Goal: Task Accomplishment & Management: Manage account settings

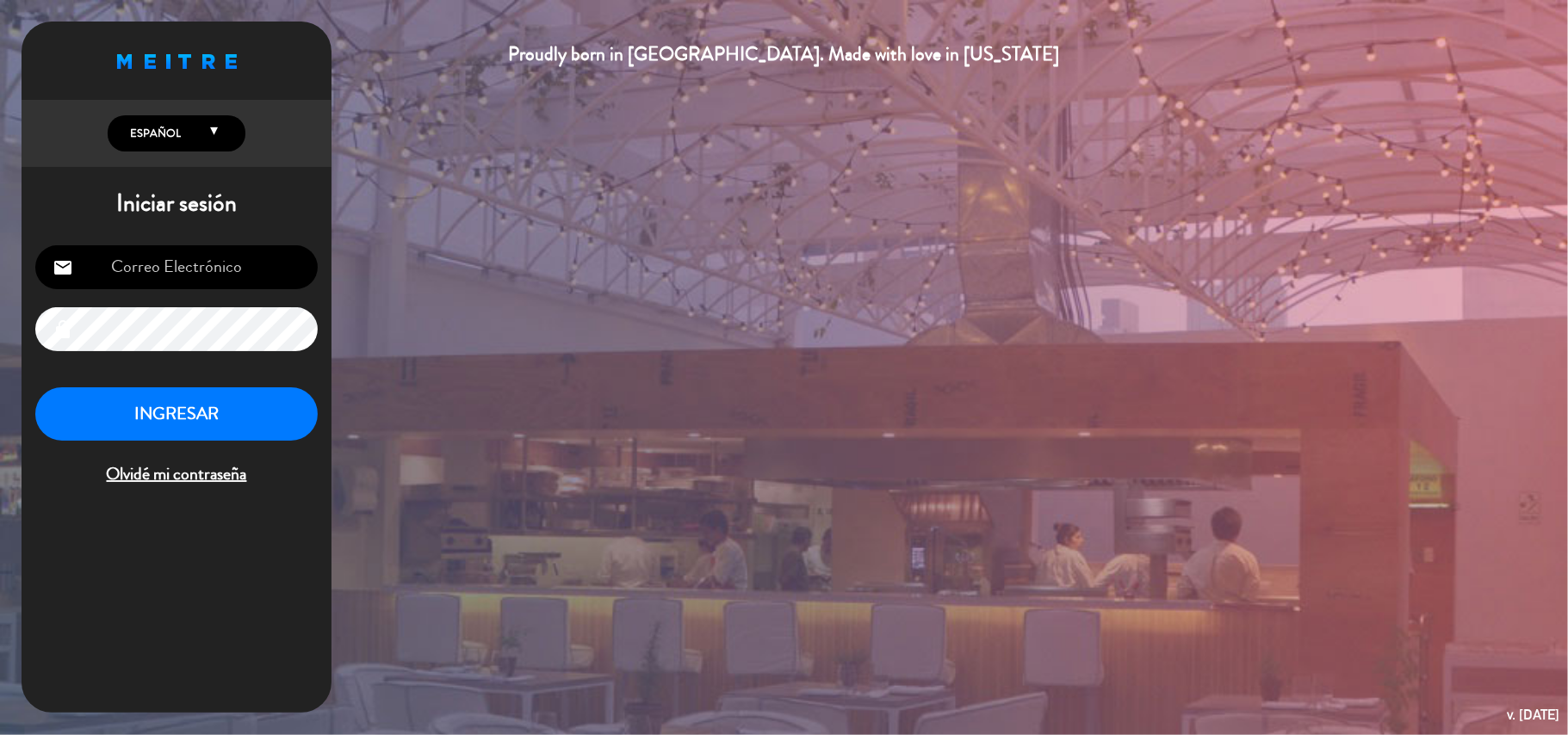
type input "[EMAIL_ADDRESS][DOMAIN_NAME]"
click at [145, 418] on button "INGRESAR" at bounding box center [176, 414] width 283 height 54
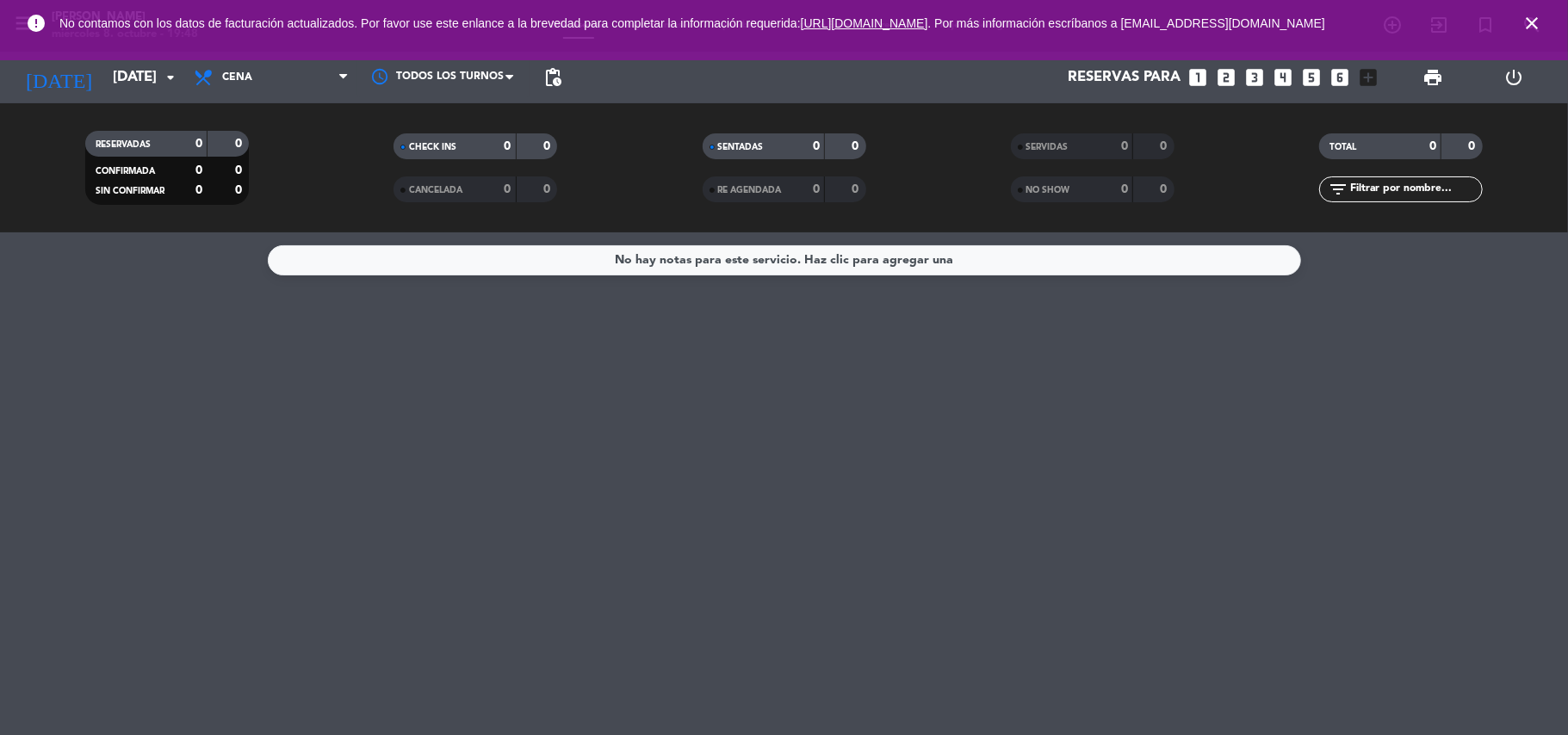
click at [1531, 29] on icon "close" at bounding box center [1533, 24] width 21 height 21
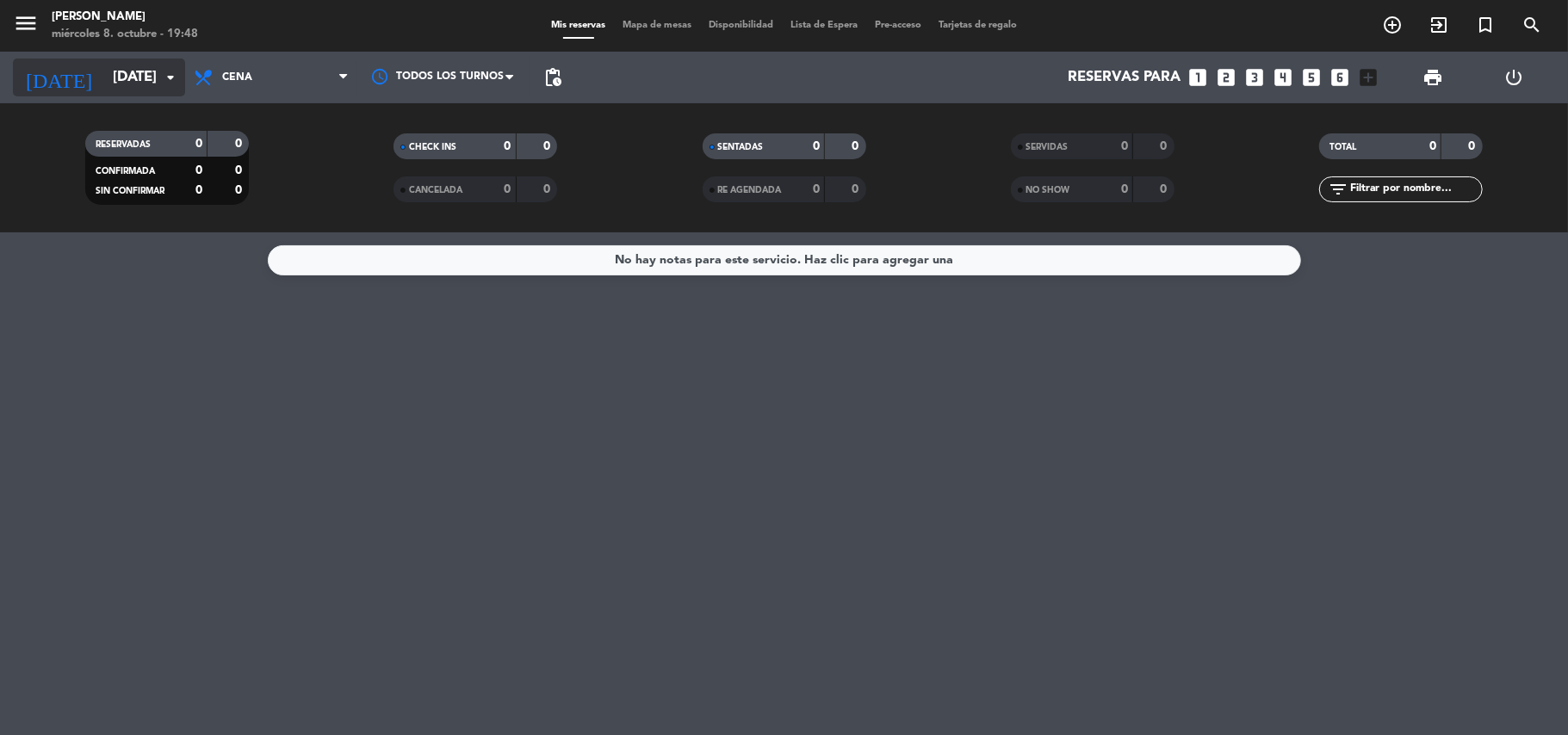
click at [142, 76] on input "[DATE]" at bounding box center [198, 77] width 186 height 33
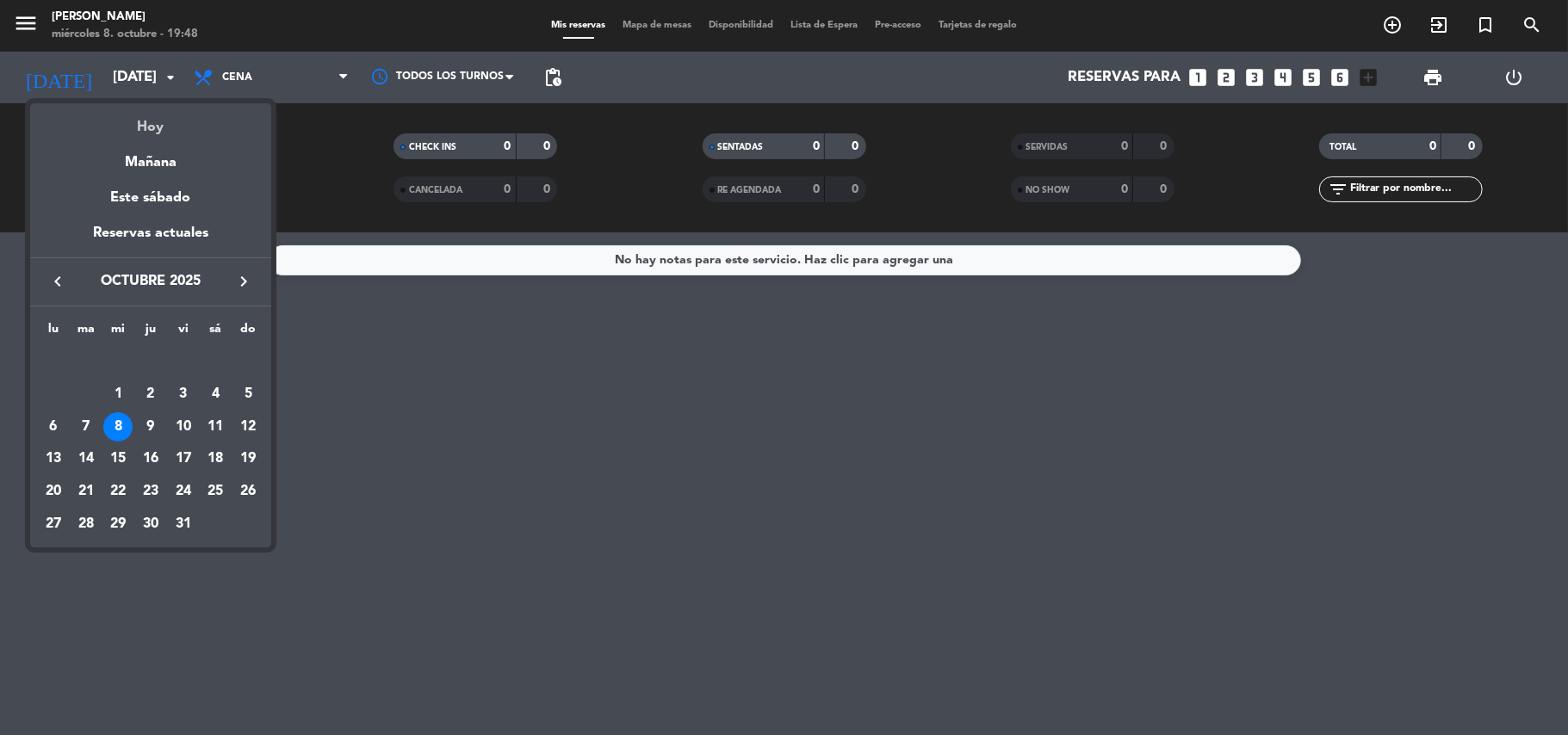
click at [167, 117] on div "Hoy" at bounding box center [150, 121] width 241 height 35
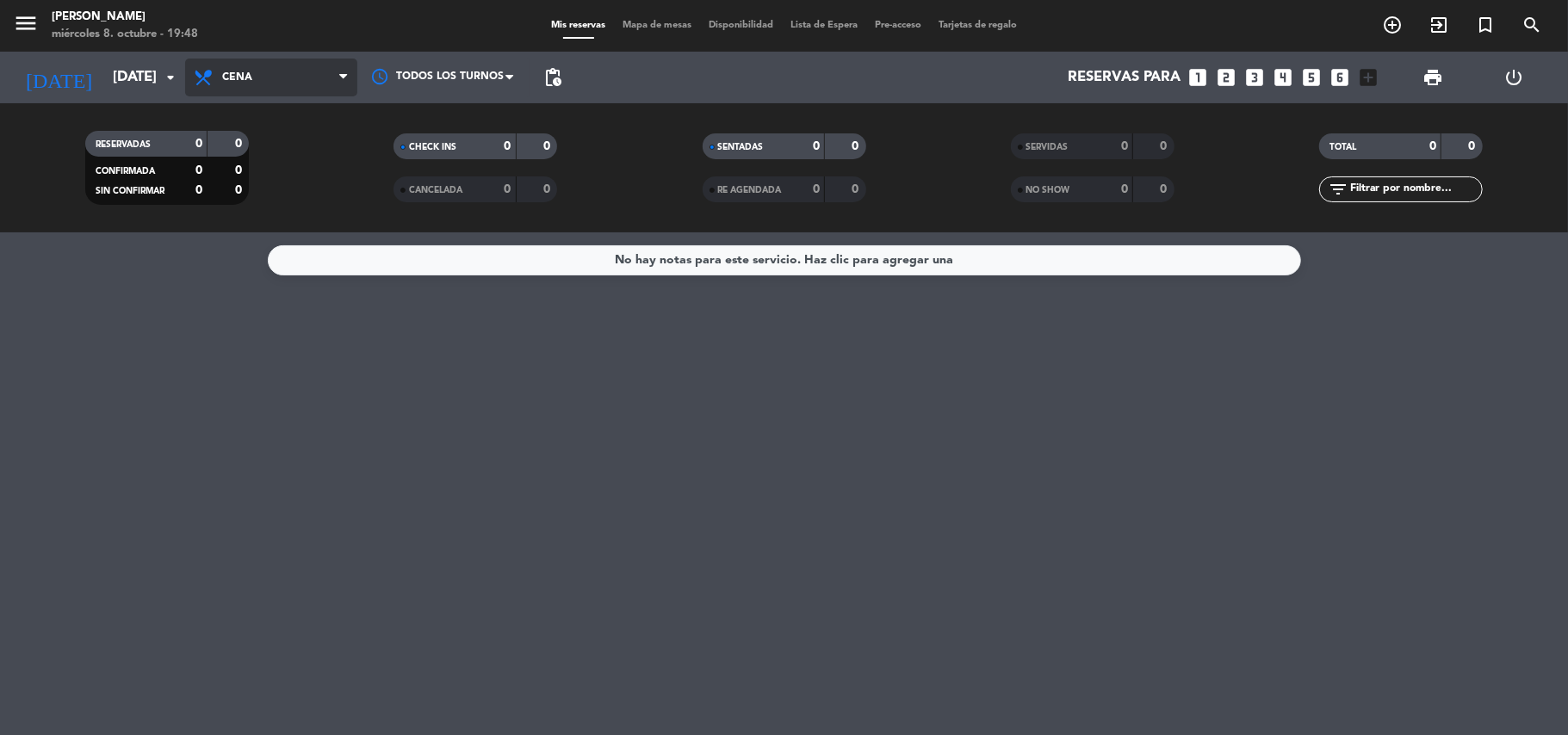
click at [312, 84] on span "Cena" at bounding box center [271, 78] width 172 height 38
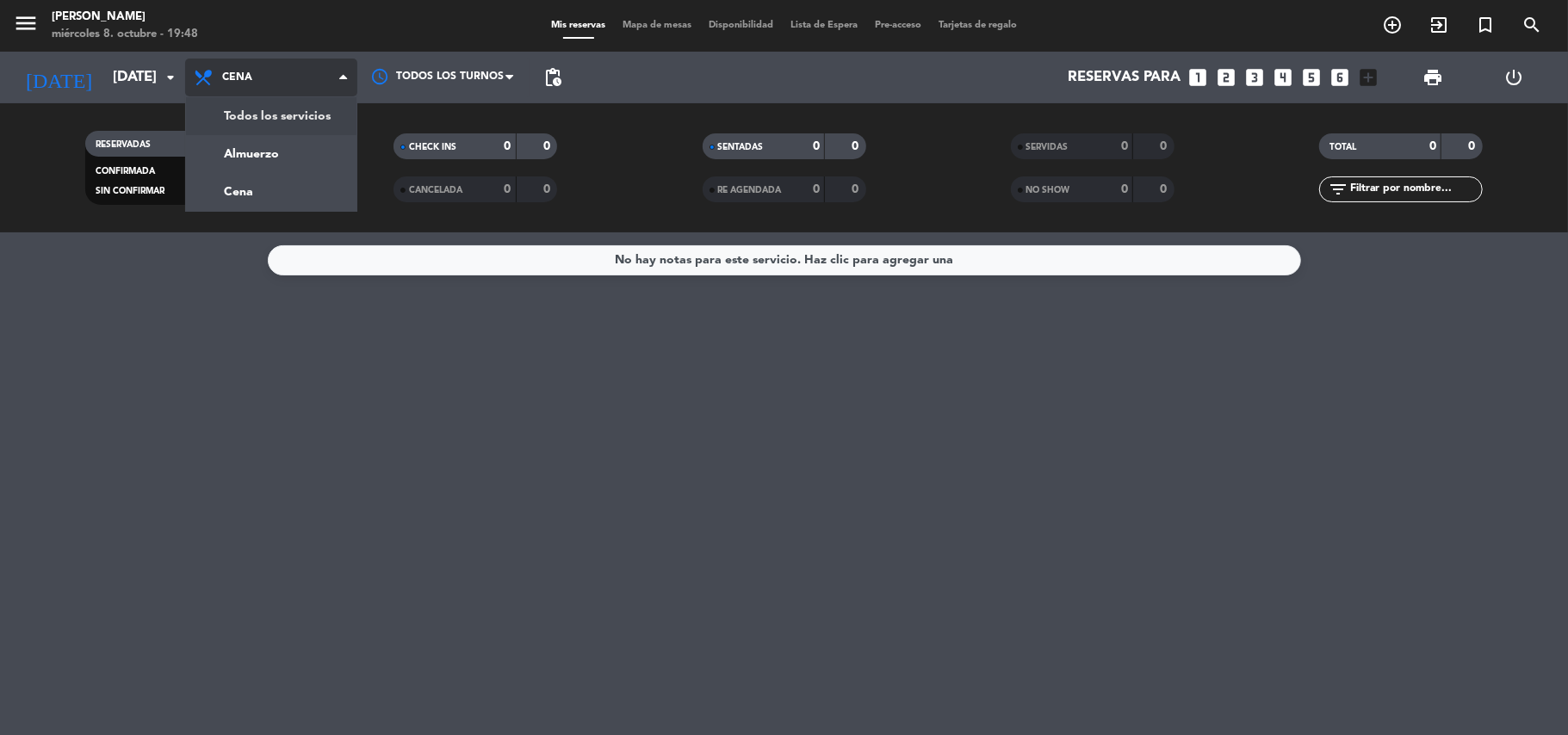
click at [281, 119] on div "menu [PERSON_NAME] [DATE] 8. octubre - 19:48 Mis reservas Mapa de mesas Disponi…" at bounding box center [784, 116] width 1568 height 232
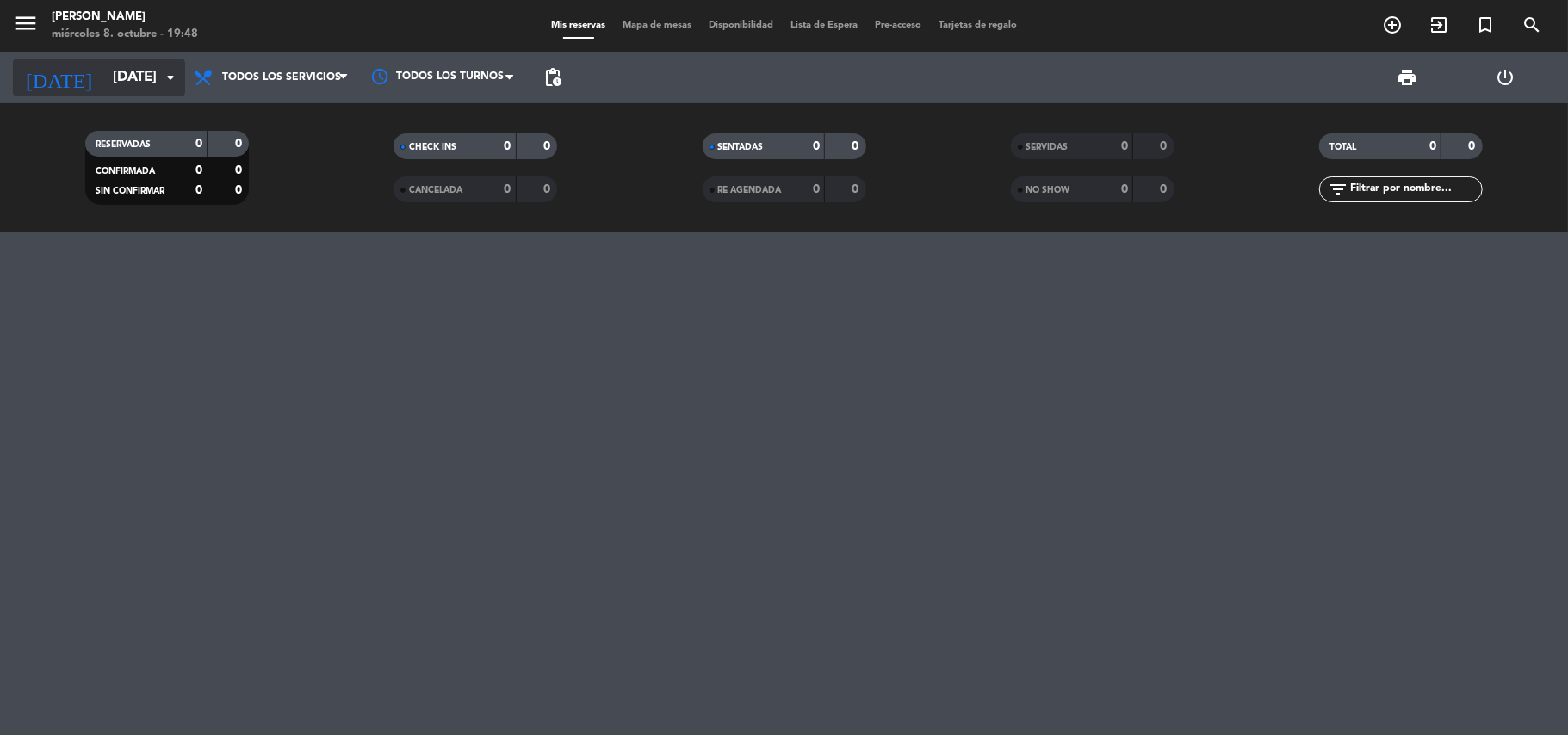
click at [148, 68] on input "[DATE]" at bounding box center [198, 77] width 186 height 33
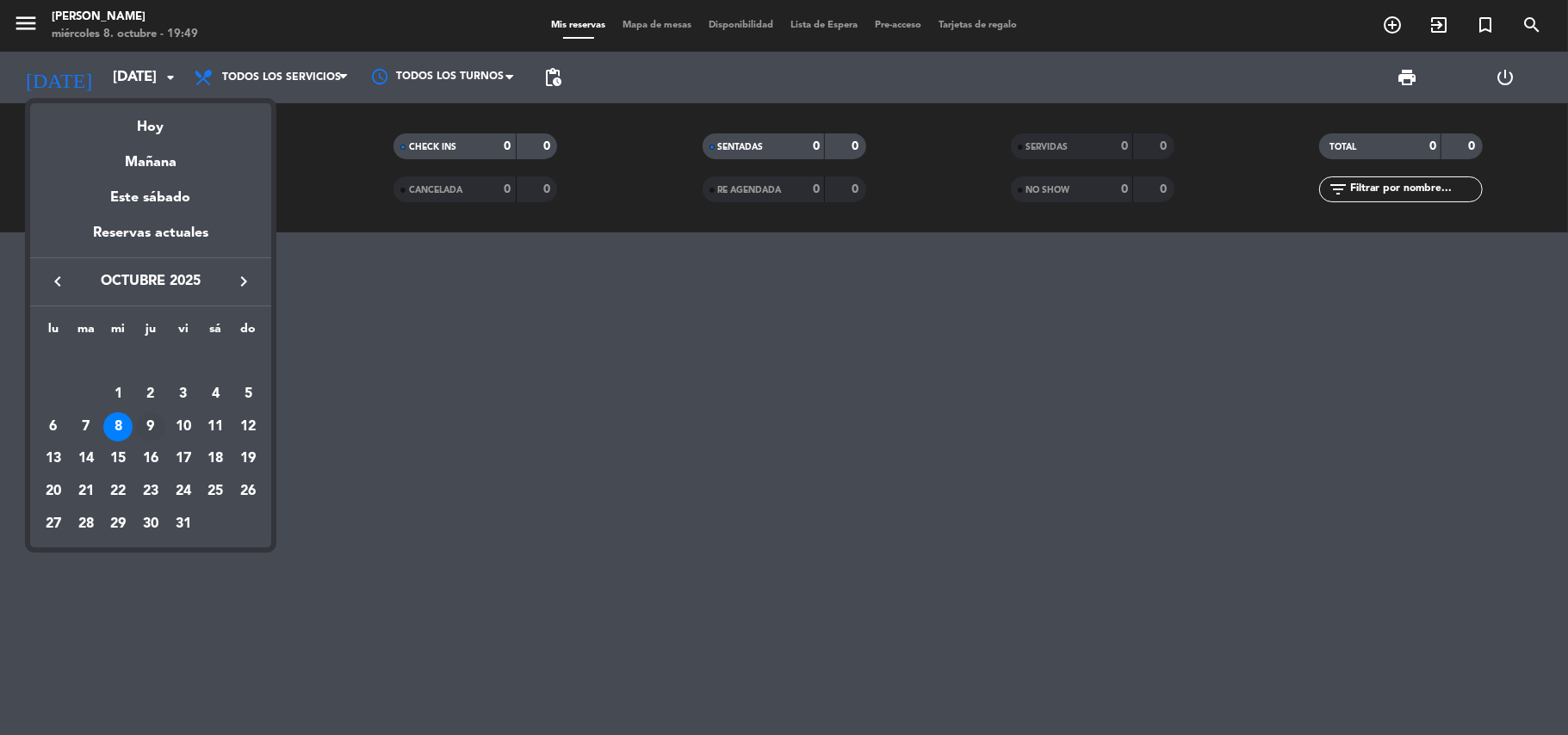
click at [155, 421] on div "9" at bounding box center [150, 427] width 29 height 29
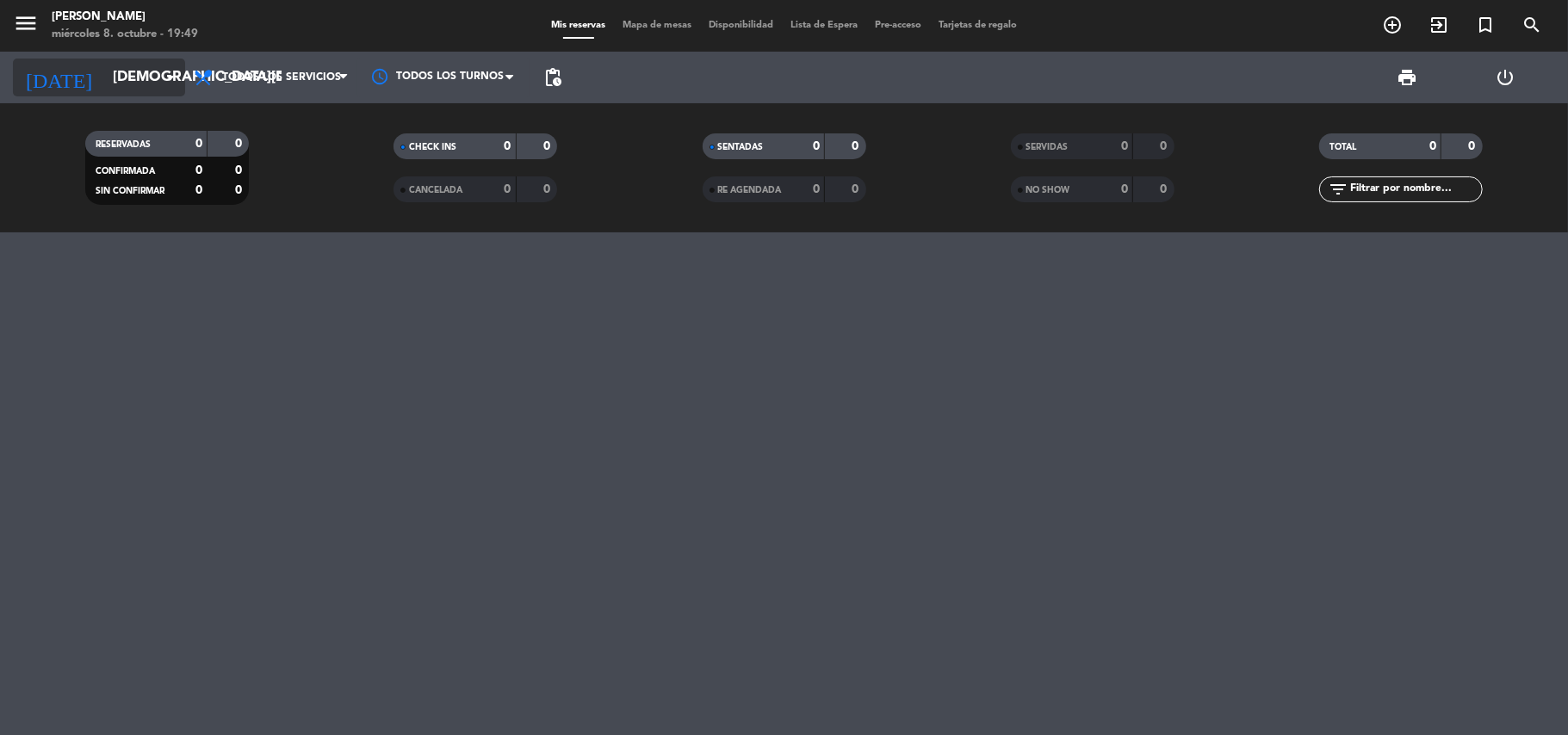
click at [163, 70] on icon "arrow_drop_down" at bounding box center [170, 78] width 21 height 21
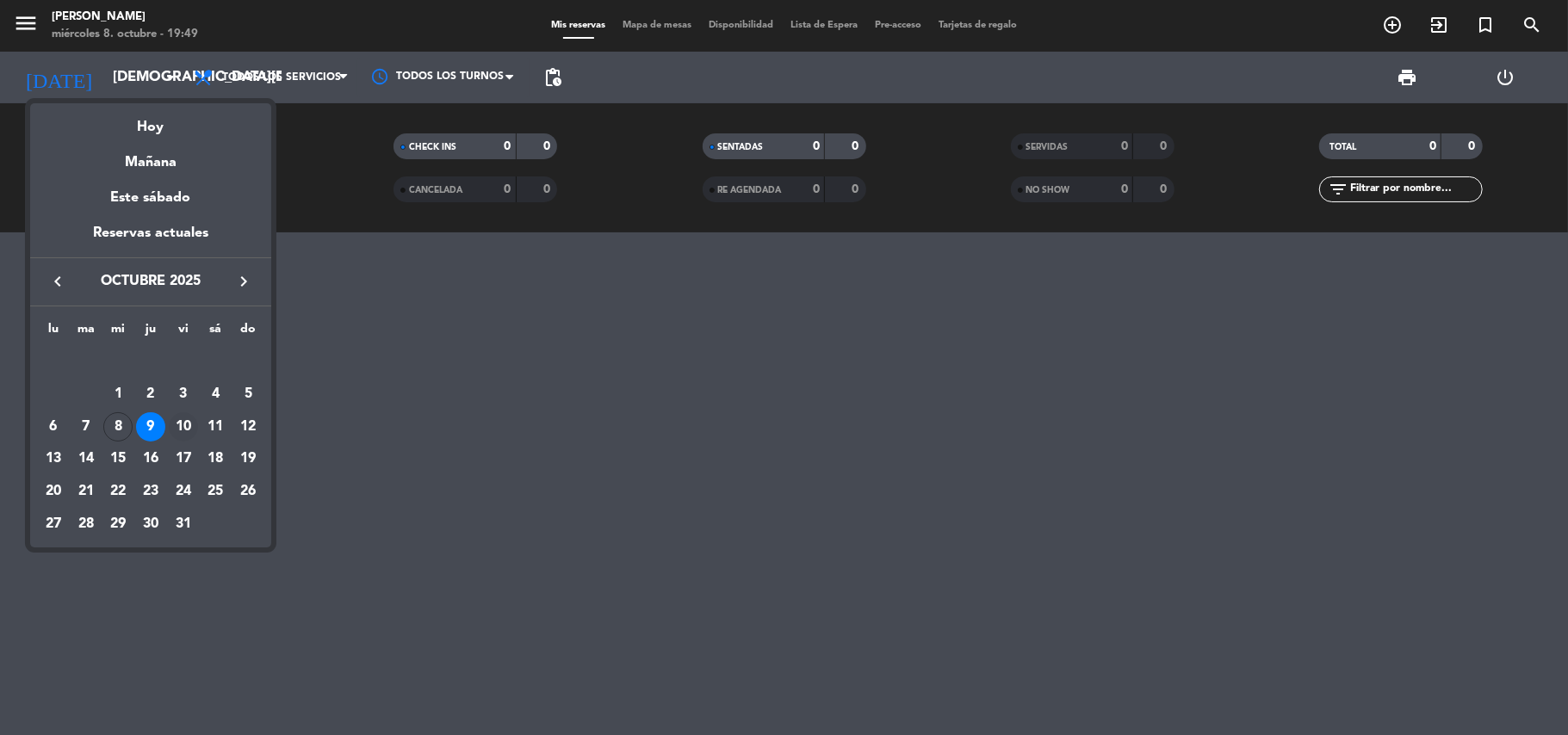
click at [193, 422] on div "10" at bounding box center [183, 427] width 29 height 29
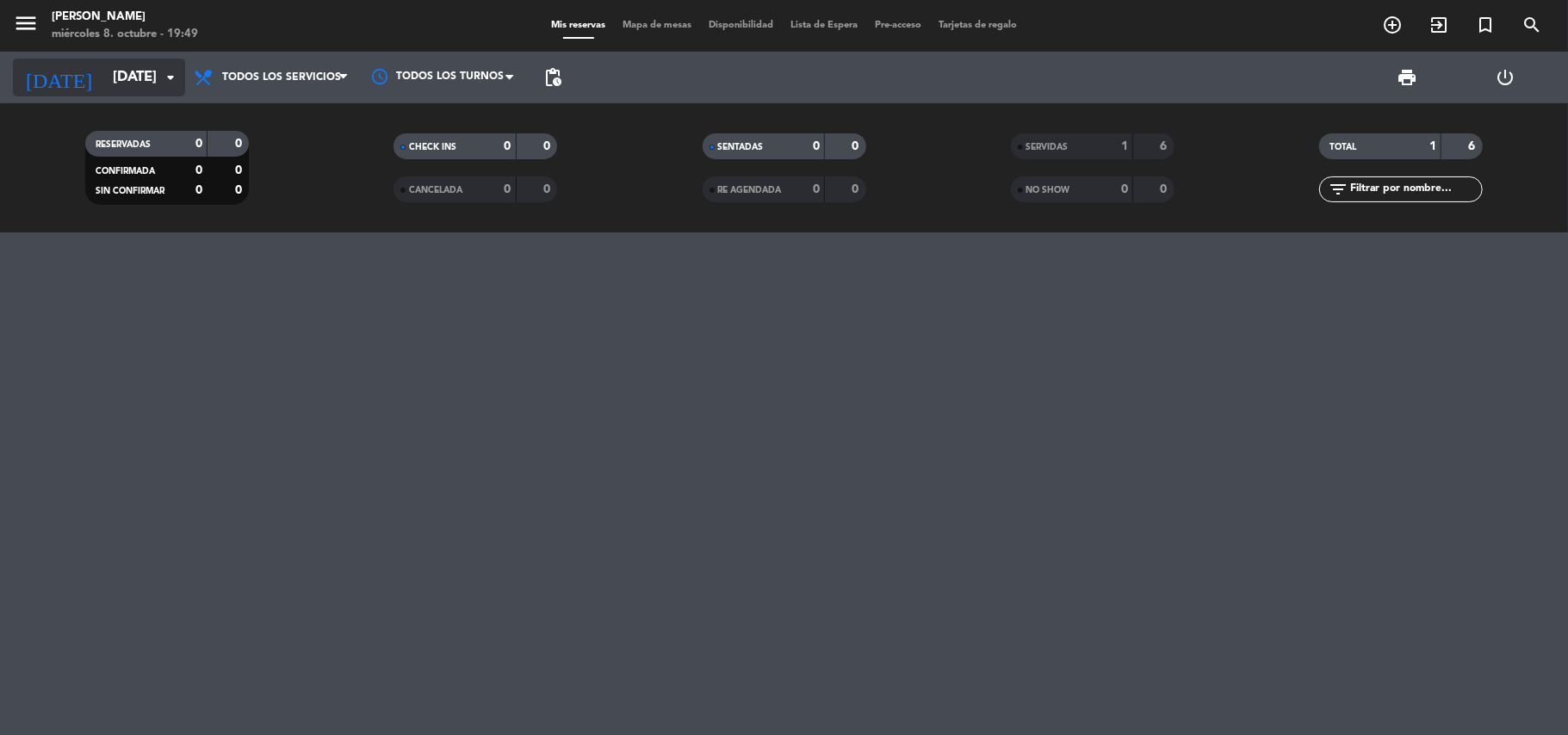
click at [167, 72] on icon "arrow_drop_down" at bounding box center [170, 78] width 21 height 21
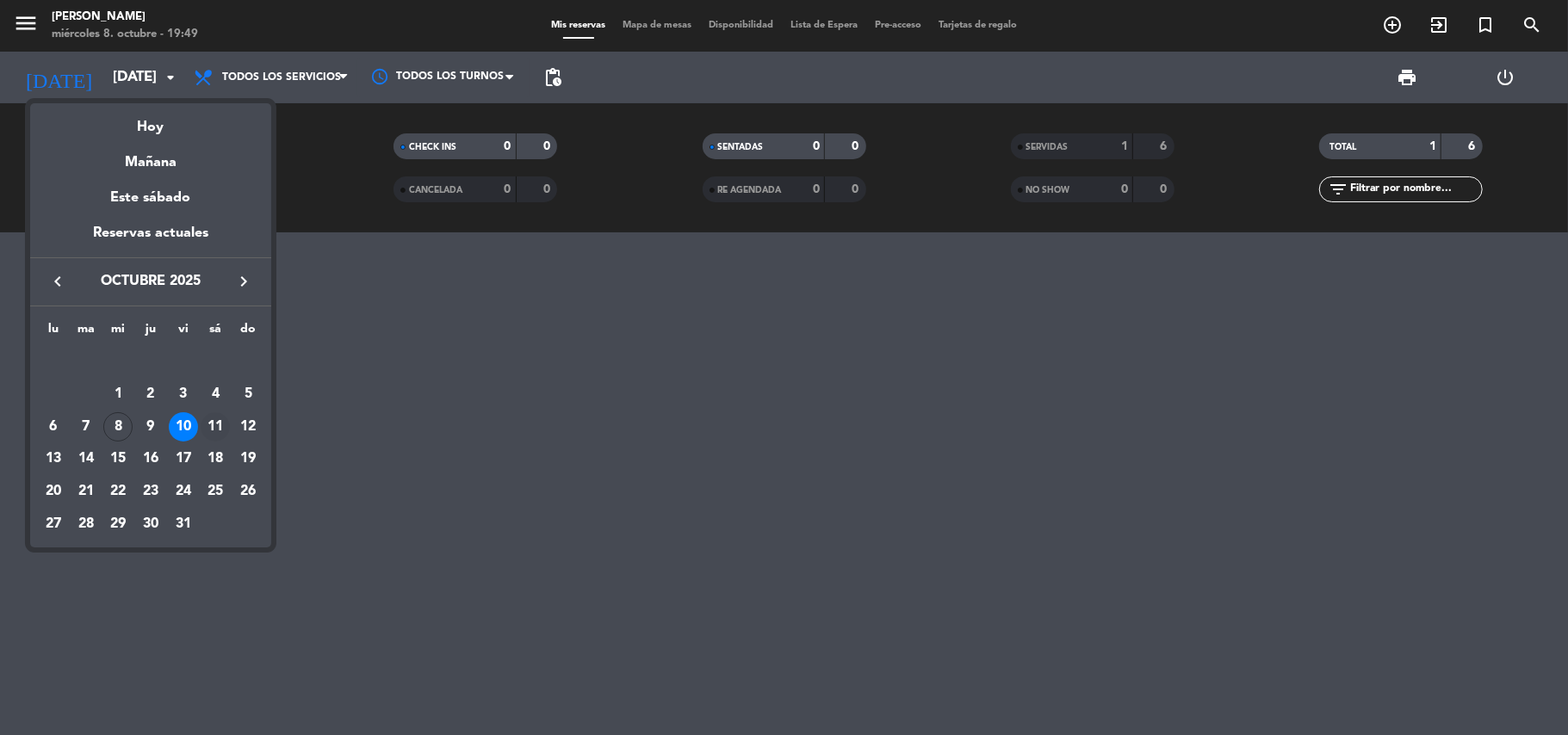
click at [221, 432] on div "11" at bounding box center [215, 427] width 29 height 29
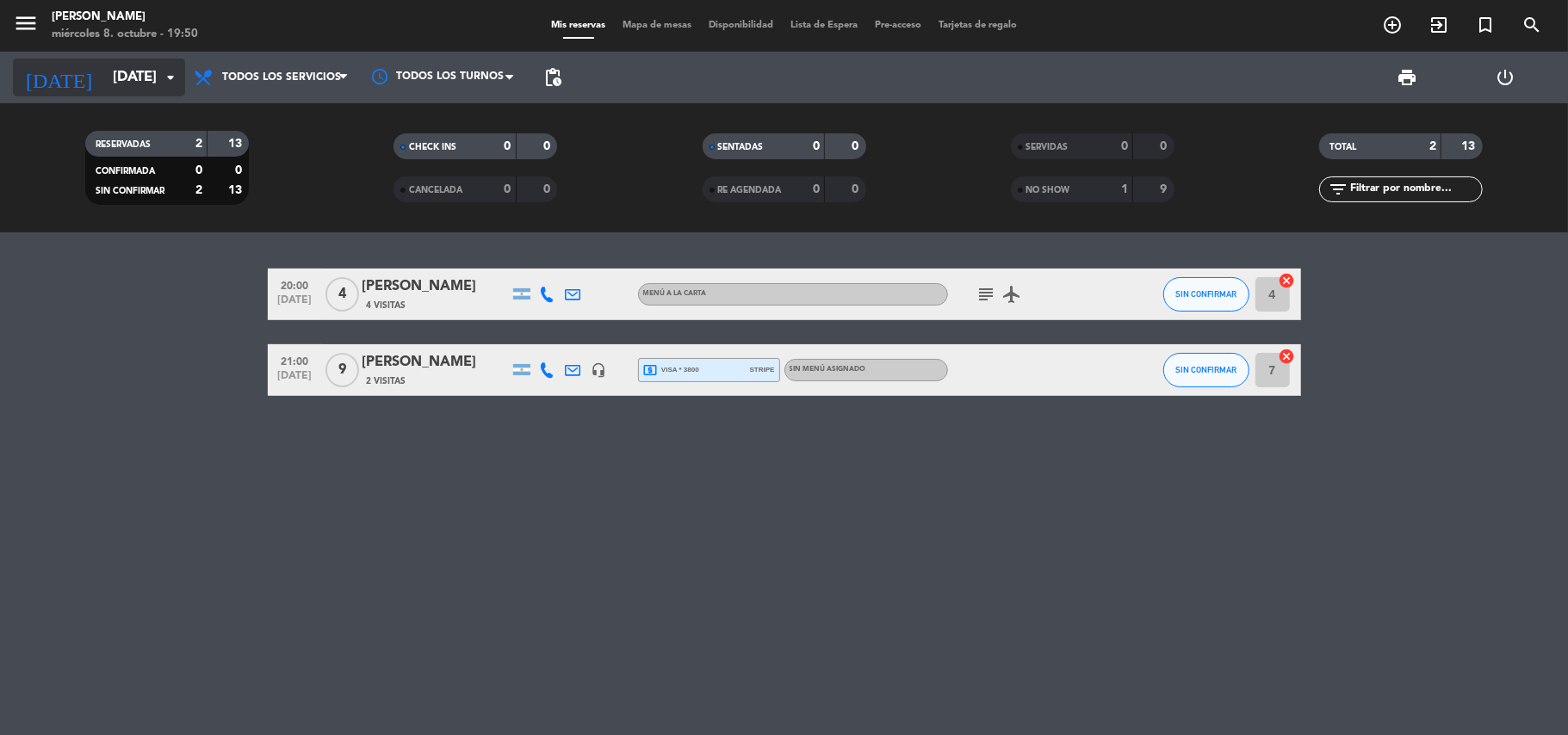
click at [105, 72] on input "[DATE]" at bounding box center [198, 77] width 186 height 33
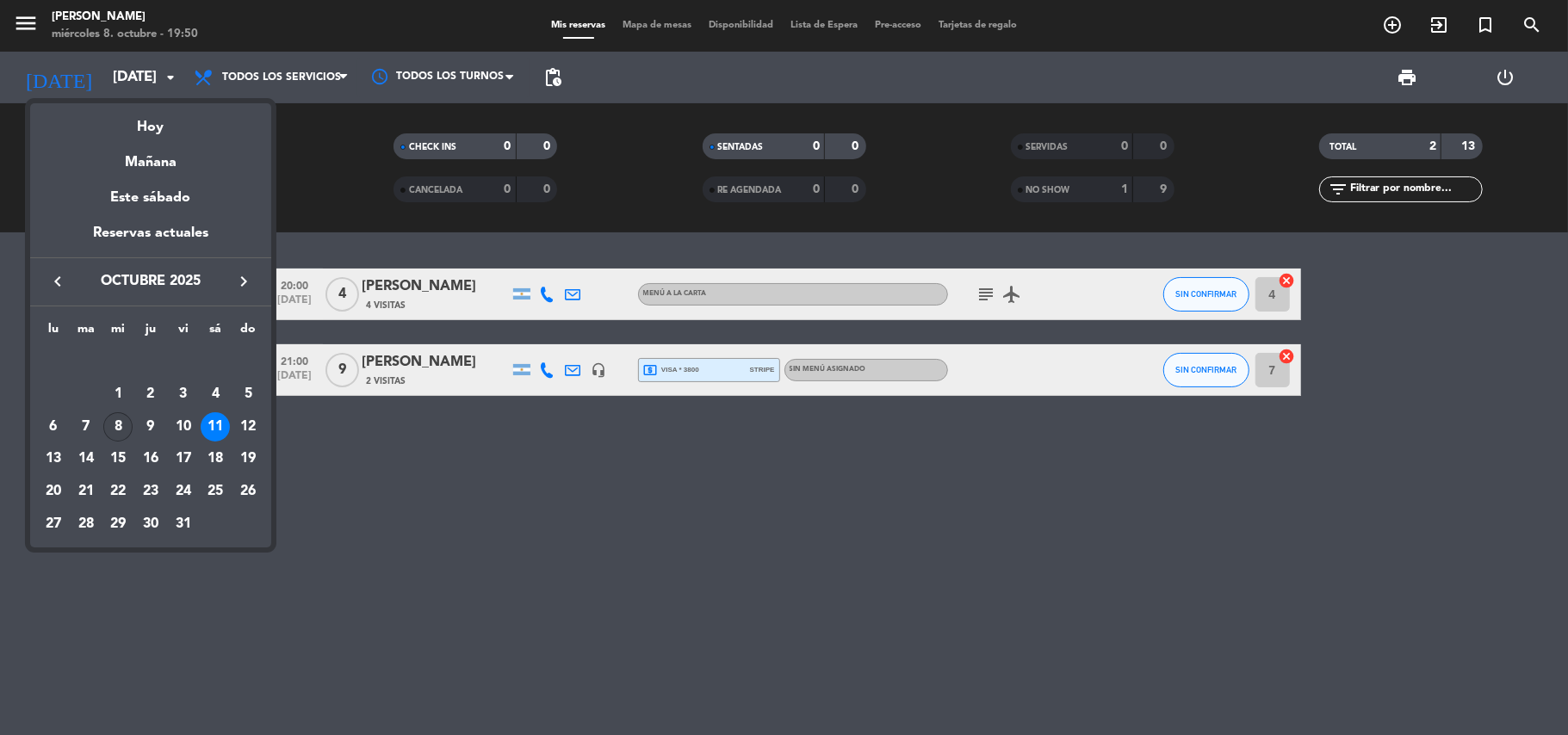
click at [115, 416] on div "8" at bounding box center [118, 427] width 29 height 29
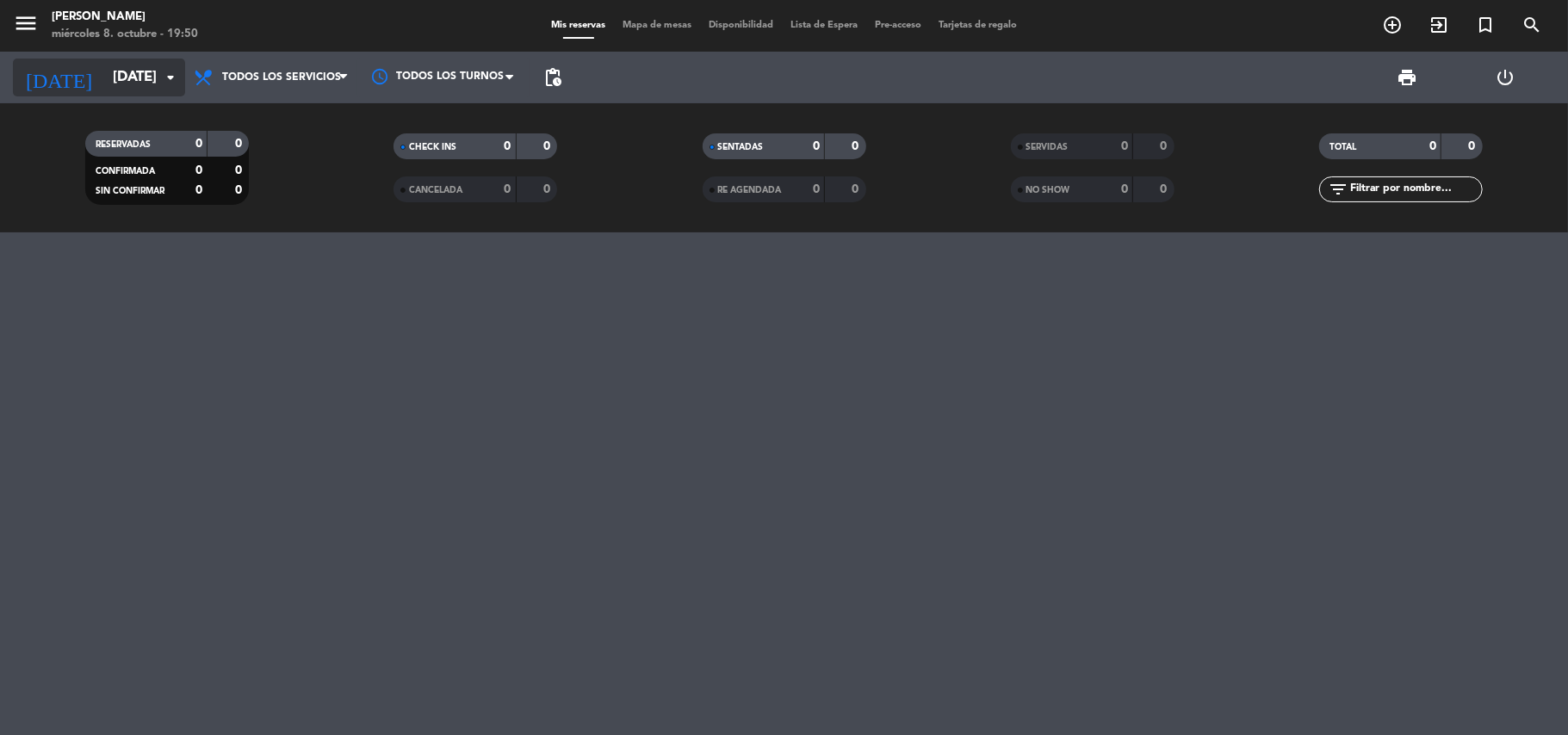
click at [132, 68] on input "[DATE]" at bounding box center [198, 77] width 186 height 33
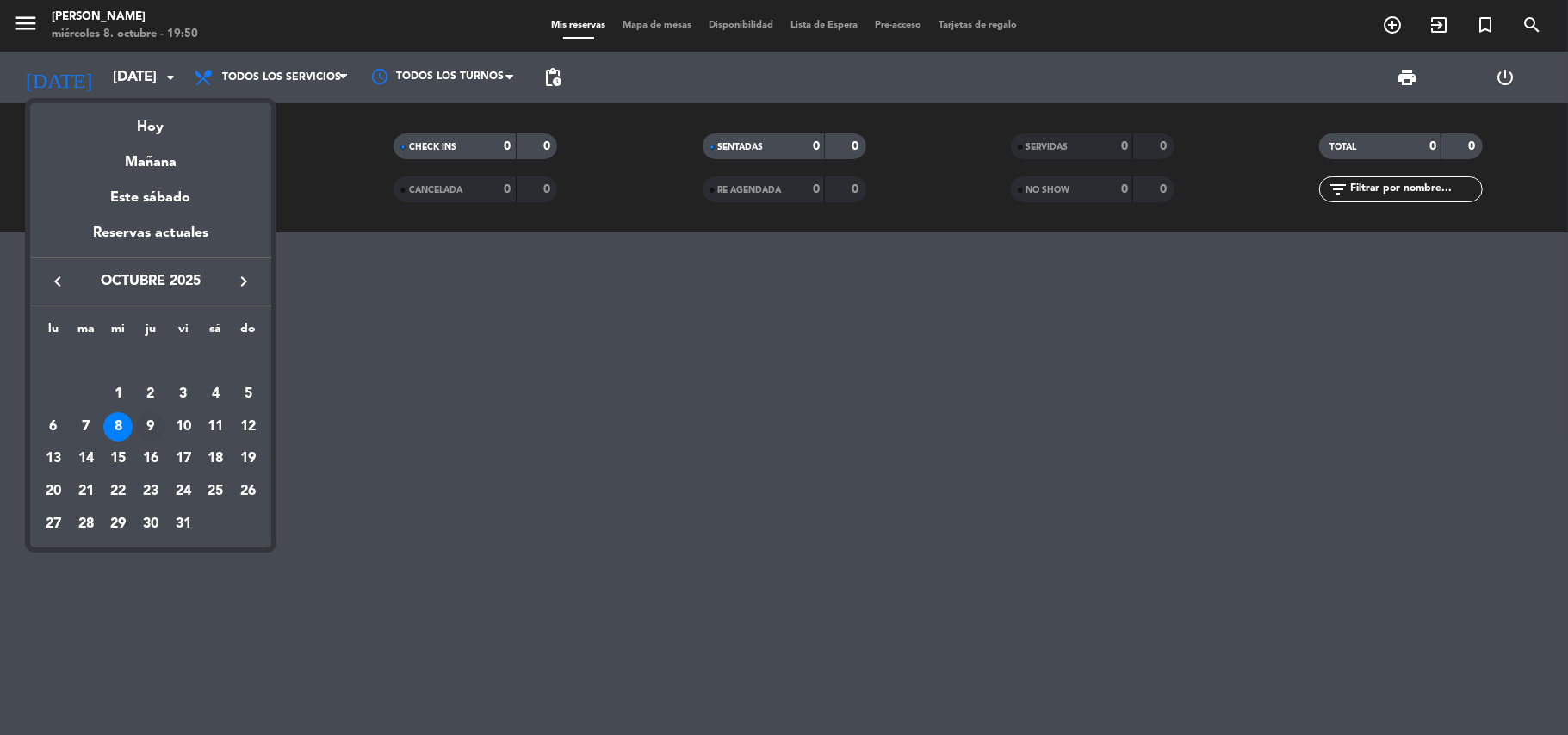
click at [149, 428] on div "9" at bounding box center [150, 427] width 29 height 29
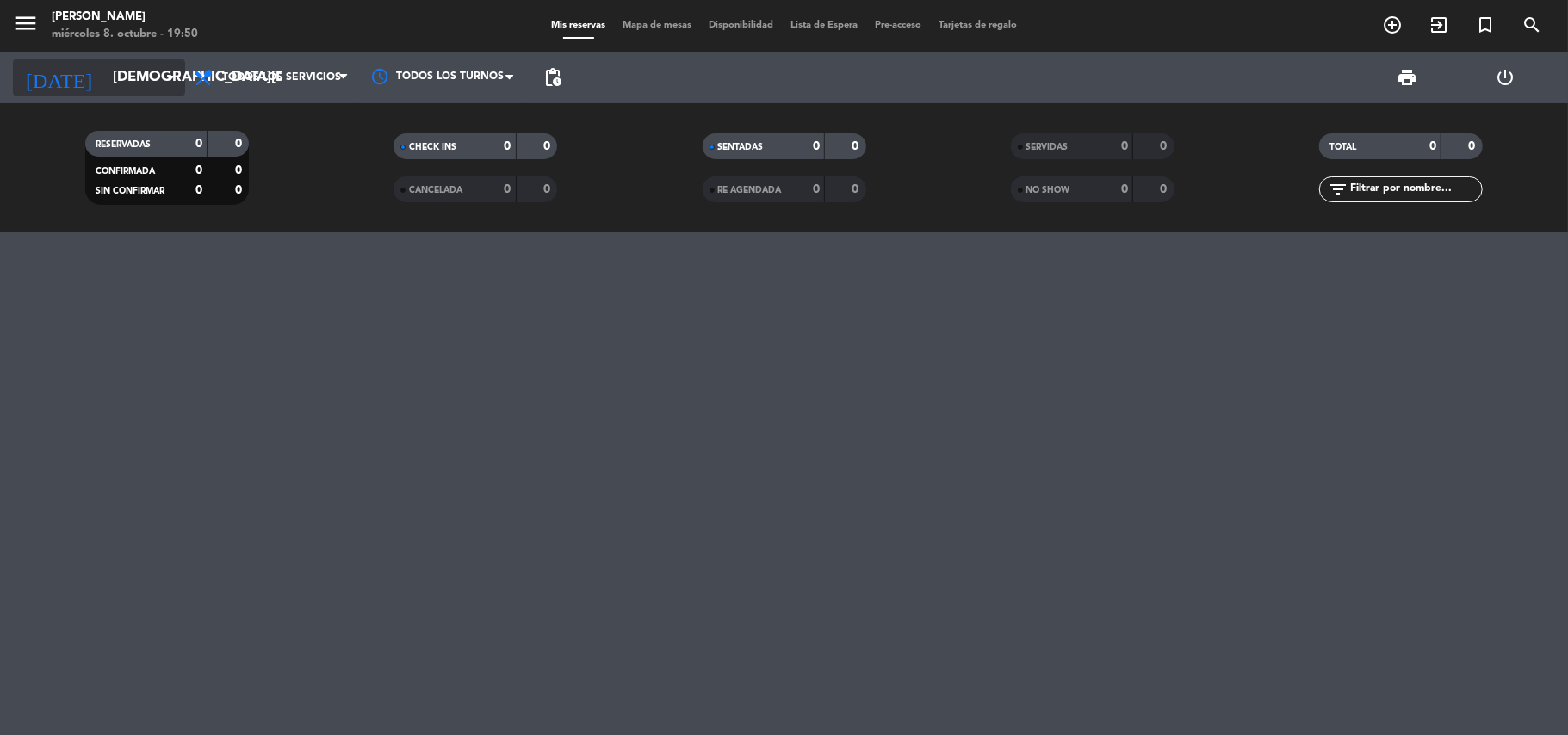
click at [105, 89] on input "[DEMOGRAPHIC_DATA][DATE]" at bounding box center [198, 77] width 186 height 33
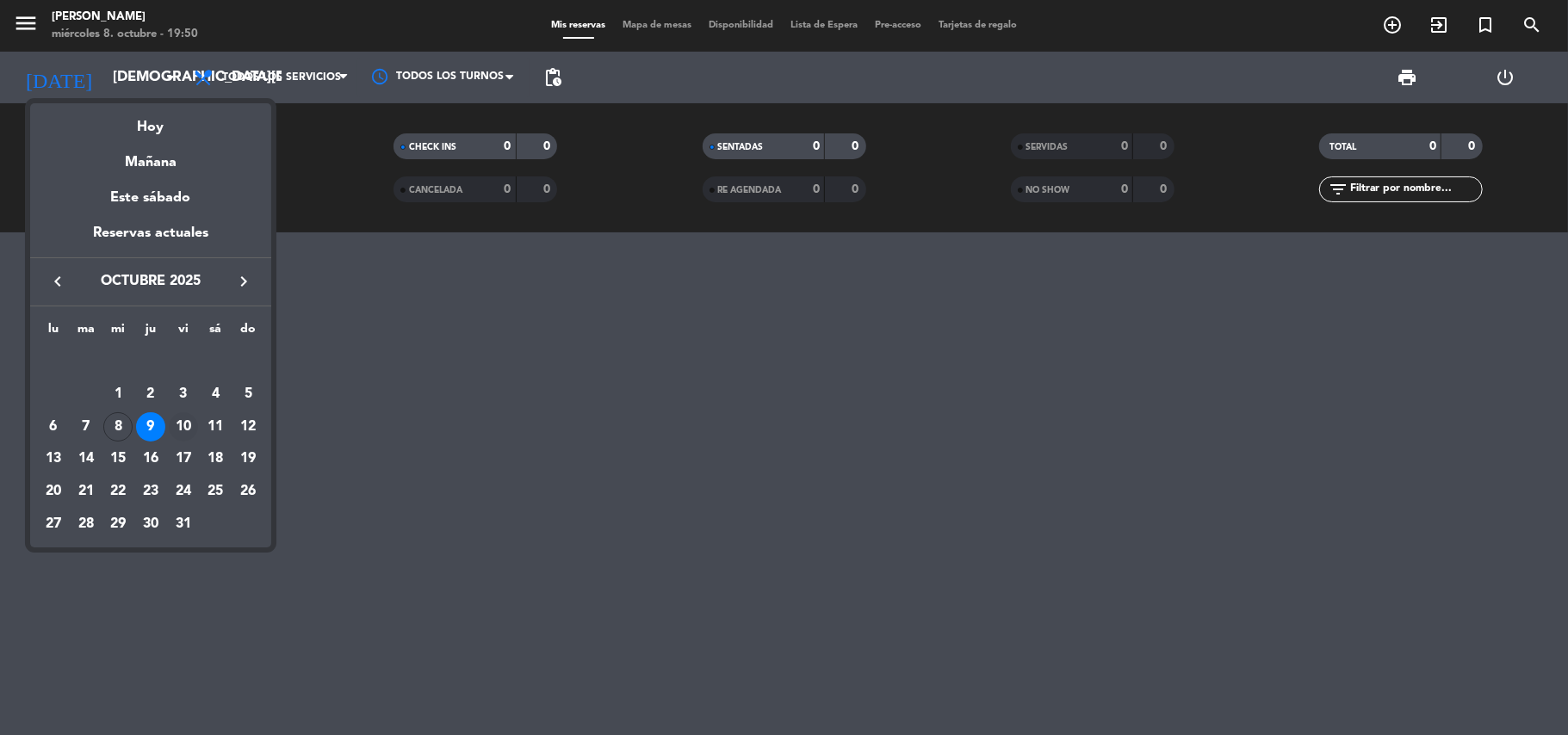
click at [177, 415] on div "10" at bounding box center [183, 427] width 29 height 29
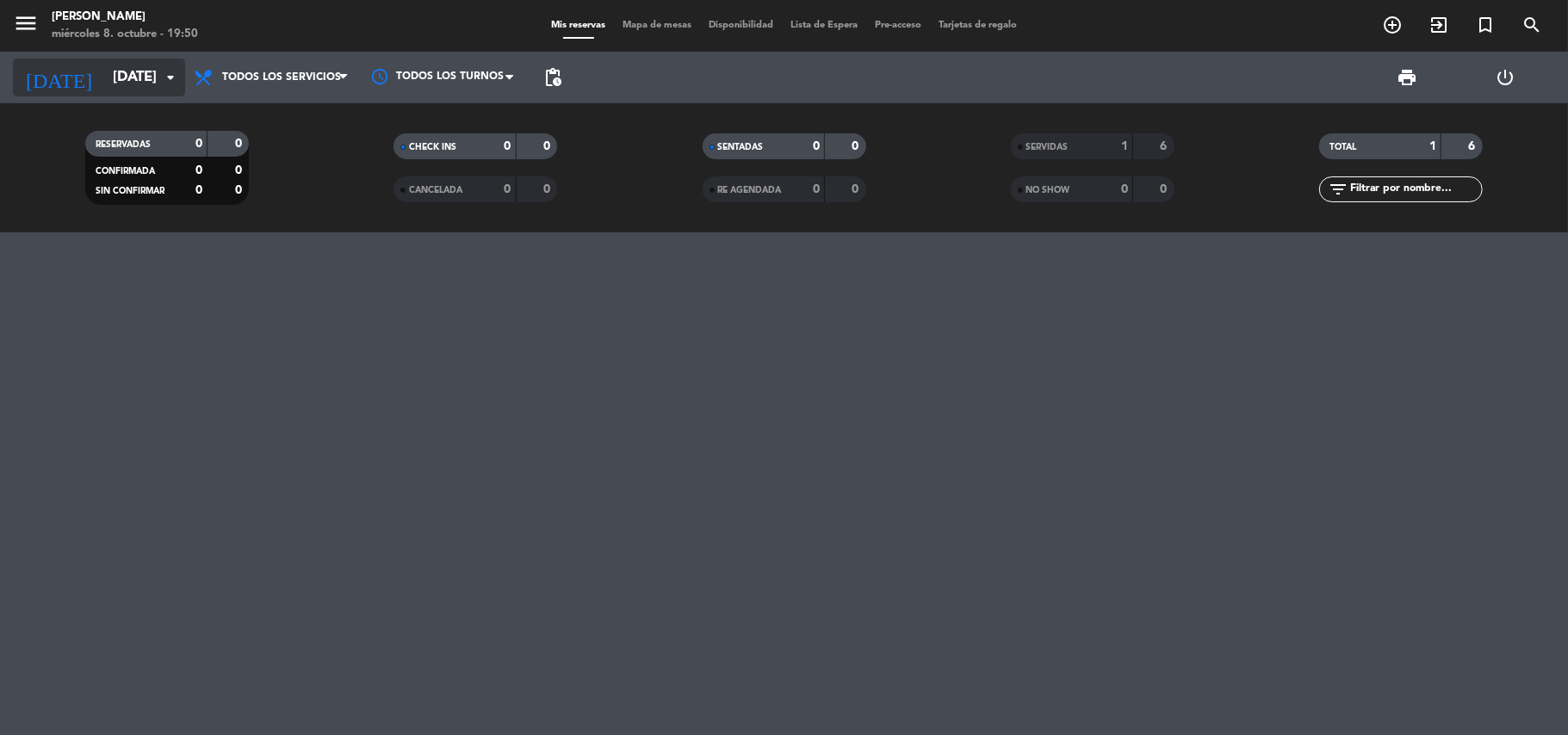
click at [126, 77] on input "[DATE]" at bounding box center [198, 77] width 186 height 33
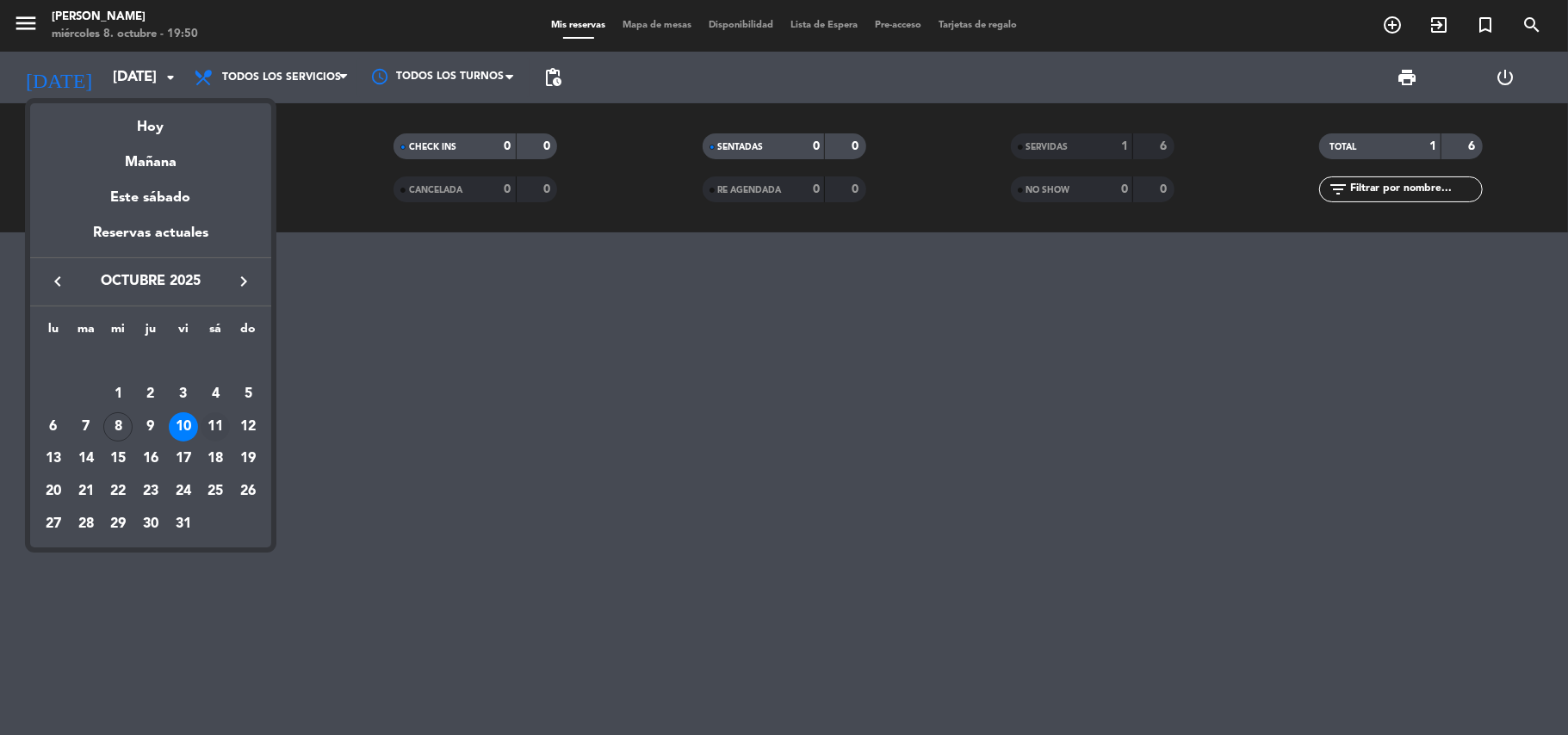
click at [212, 418] on div "11" at bounding box center [215, 427] width 29 height 29
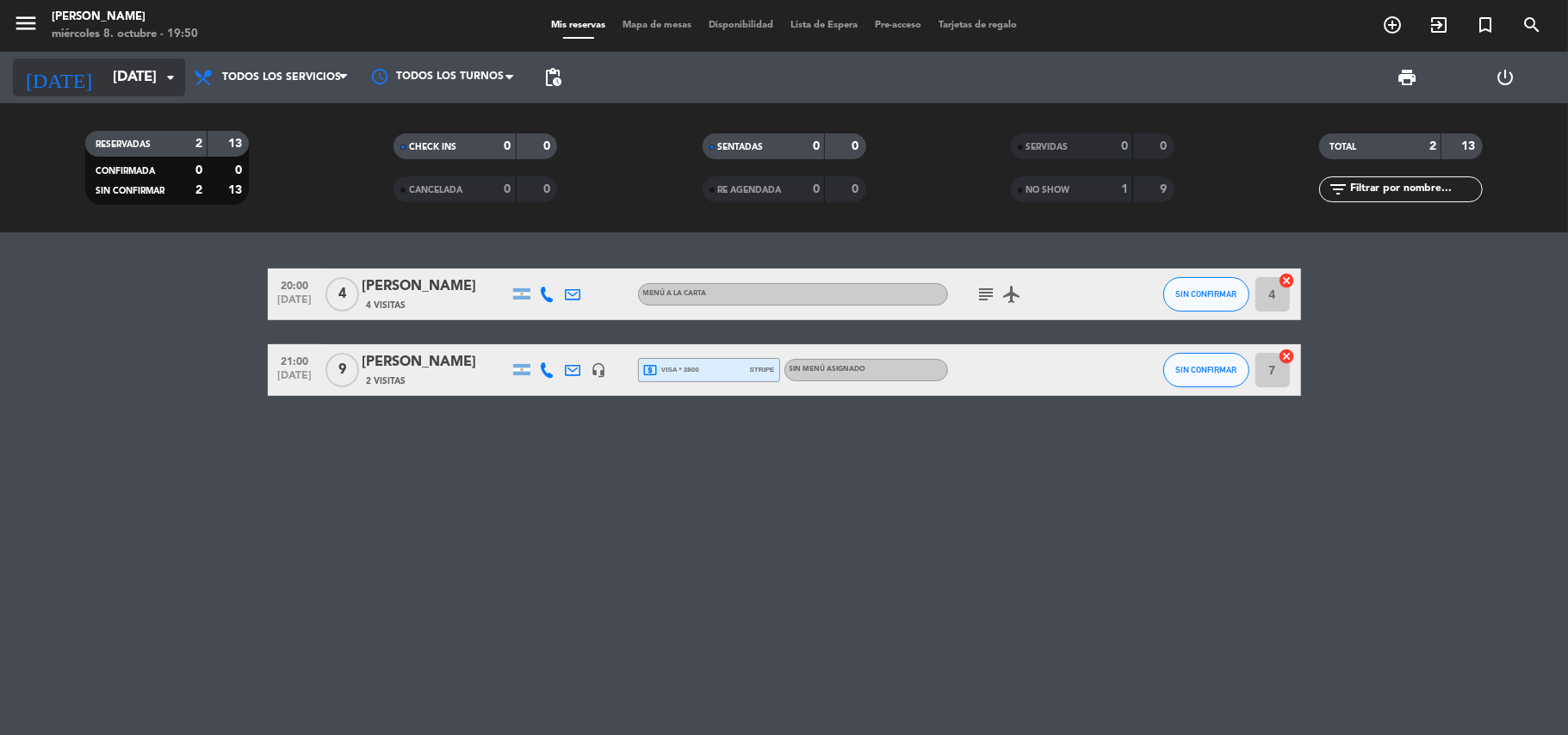
click at [105, 77] on input "[DATE]" at bounding box center [198, 77] width 186 height 33
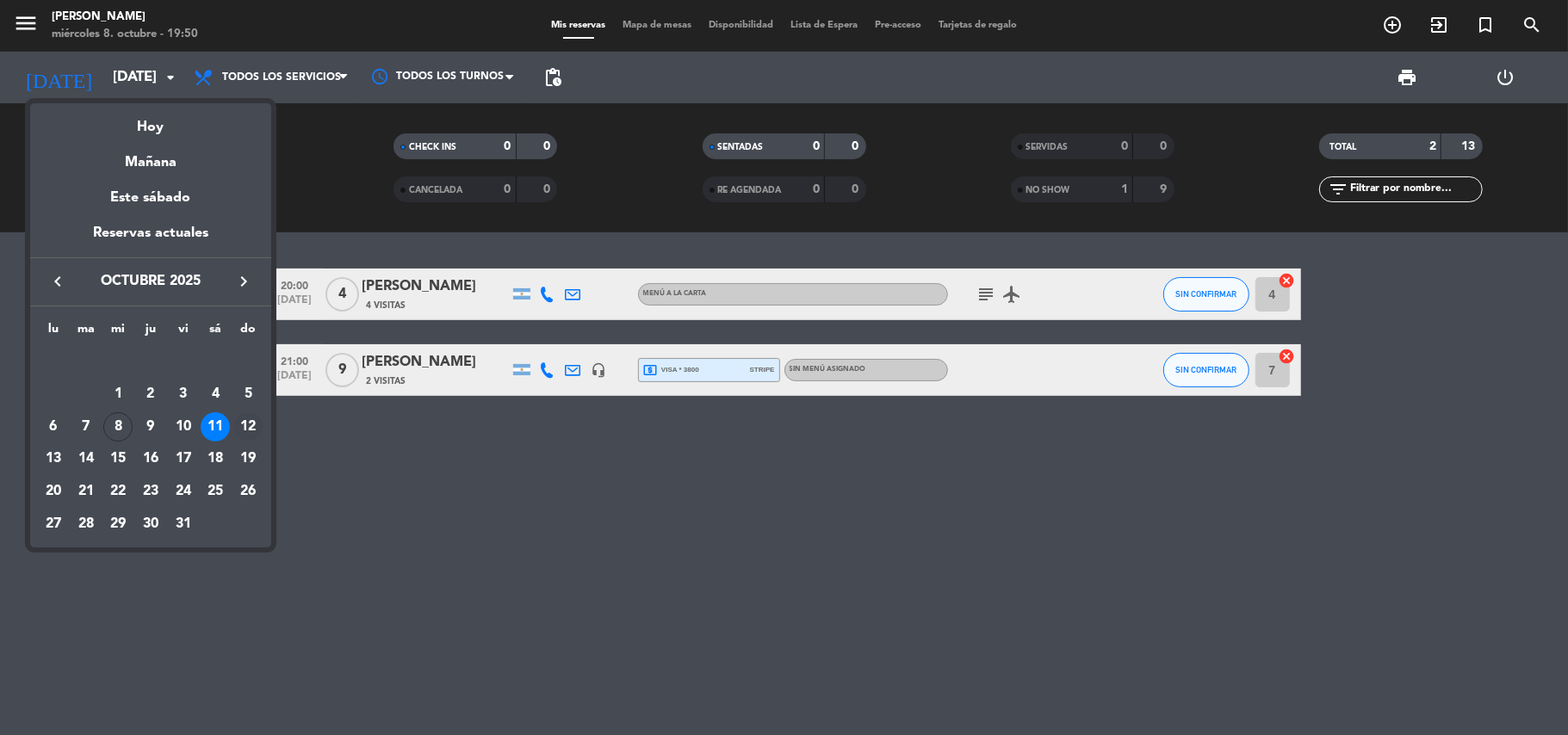
click at [252, 420] on div "12" at bounding box center [247, 427] width 29 height 29
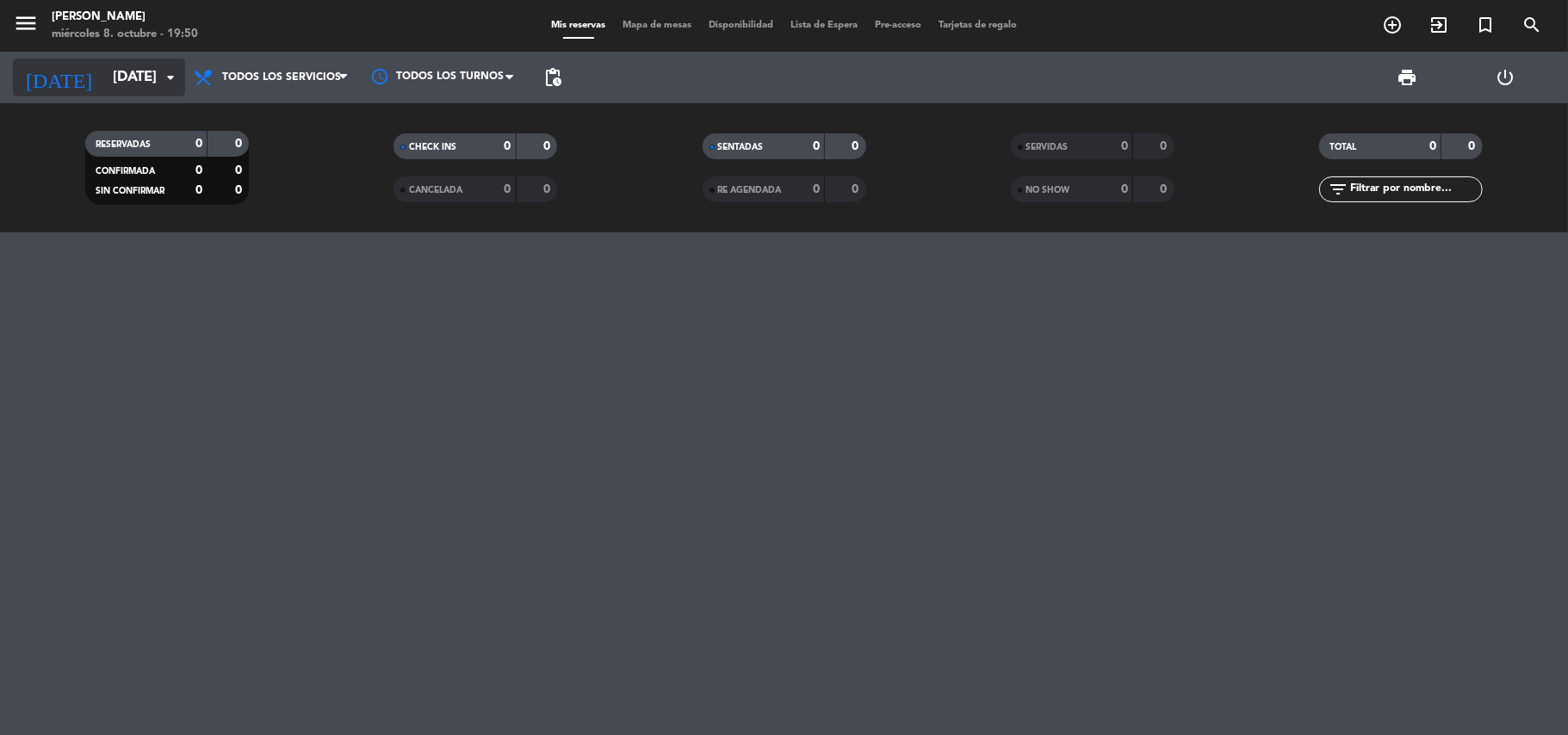
click at [162, 72] on icon "arrow_drop_down" at bounding box center [170, 78] width 21 height 21
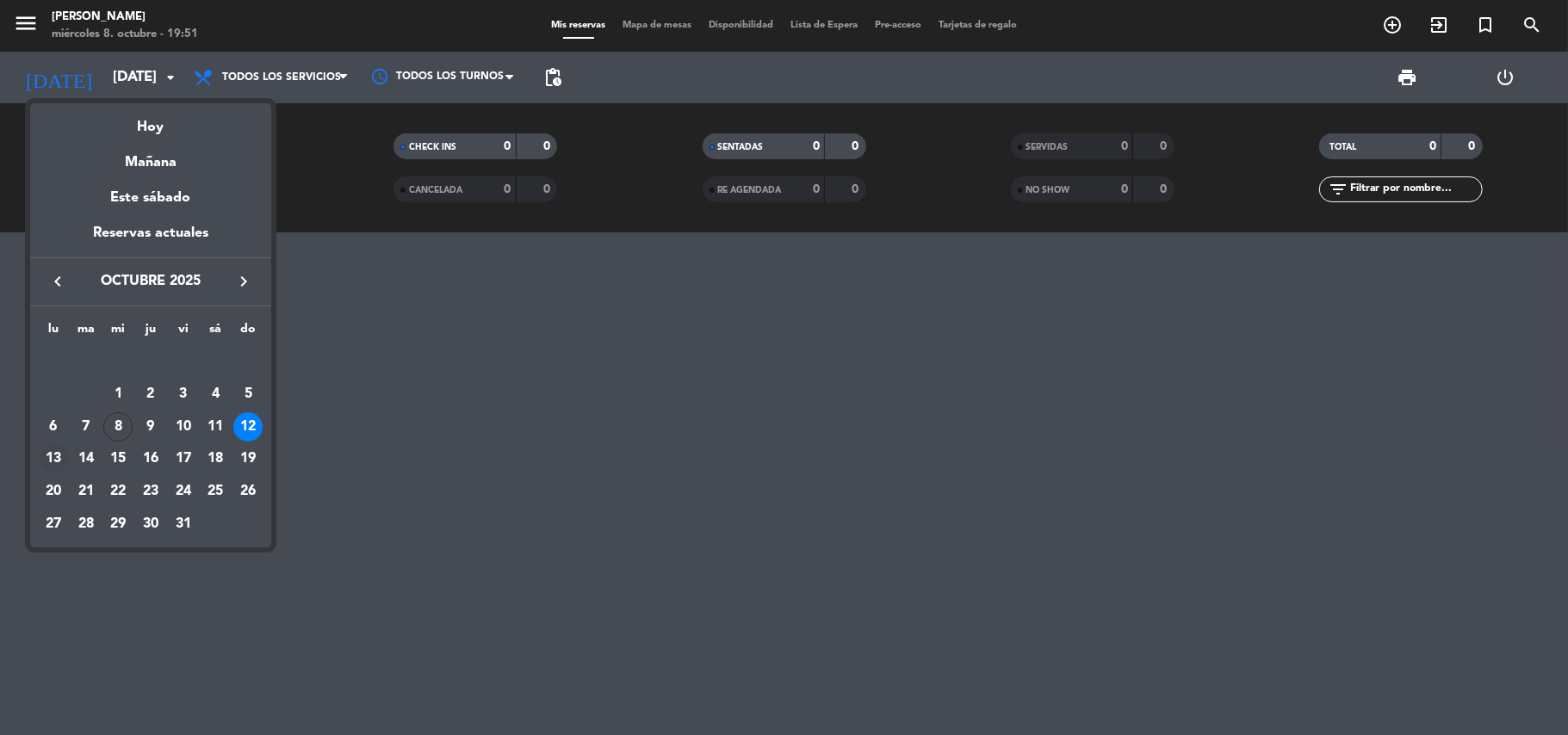
click at [64, 461] on div "13" at bounding box center [53, 458] width 29 height 29
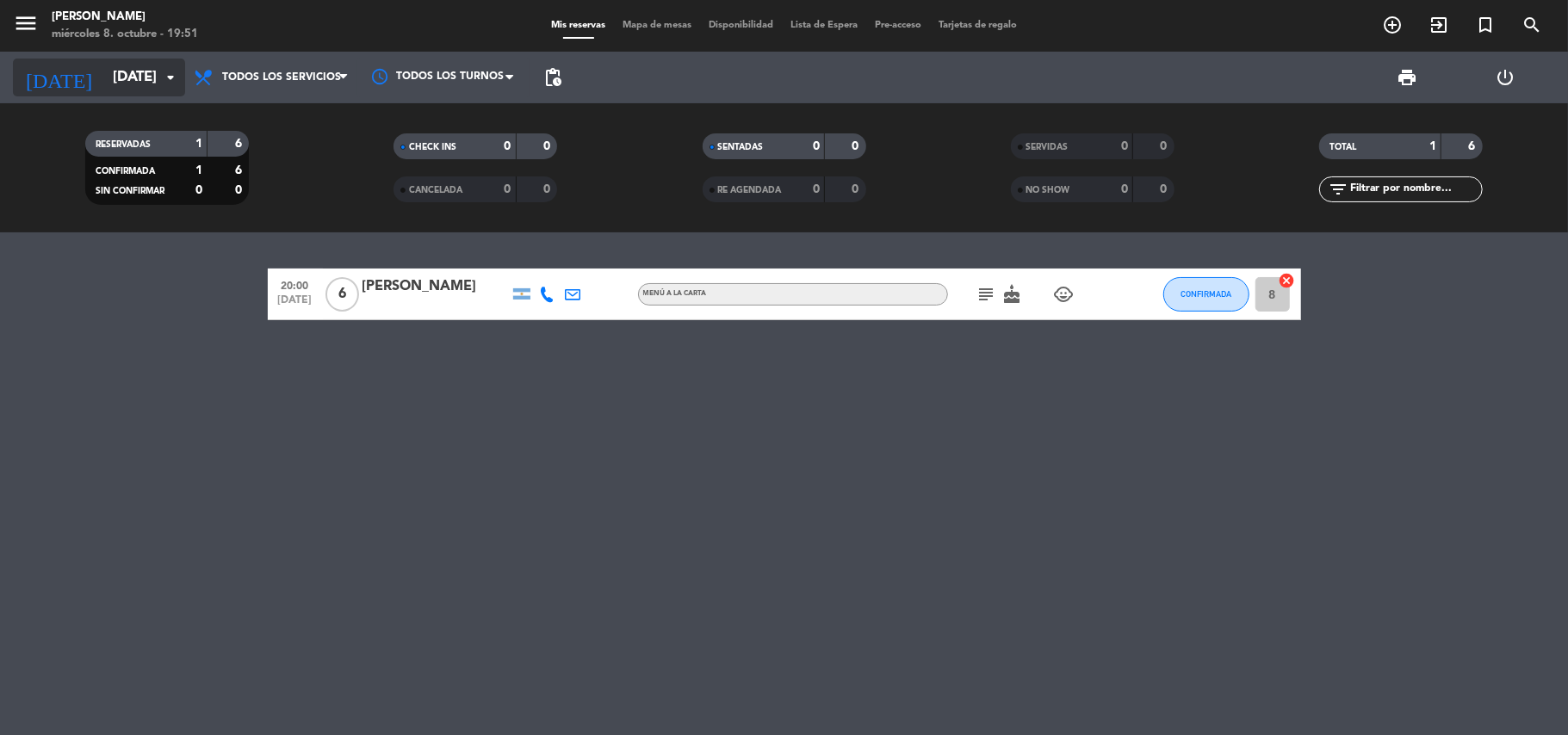
click at [131, 70] on input "[DATE]" at bounding box center [198, 77] width 186 height 33
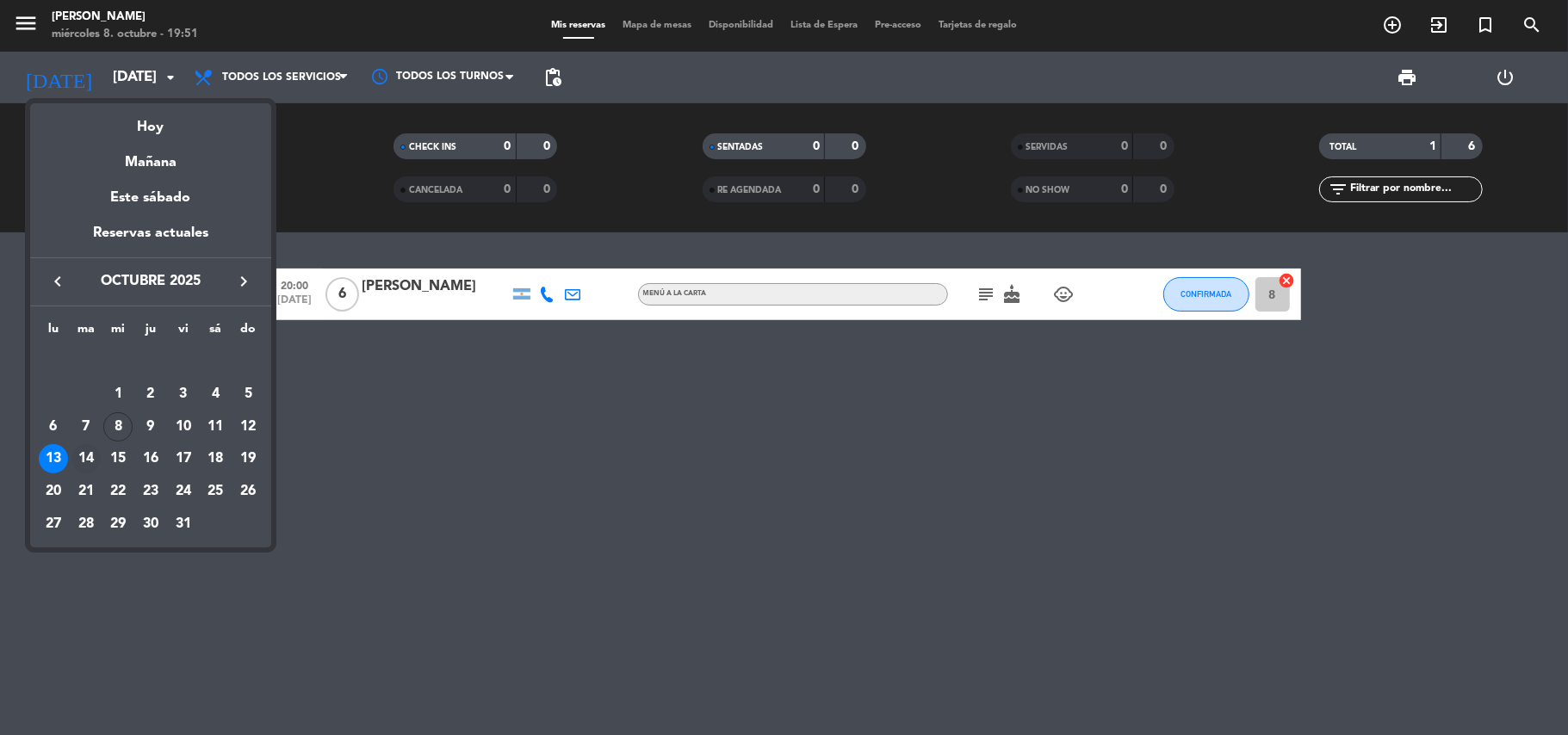
click at [91, 466] on div "14" at bounding box center [86, 458] width 29 height 29
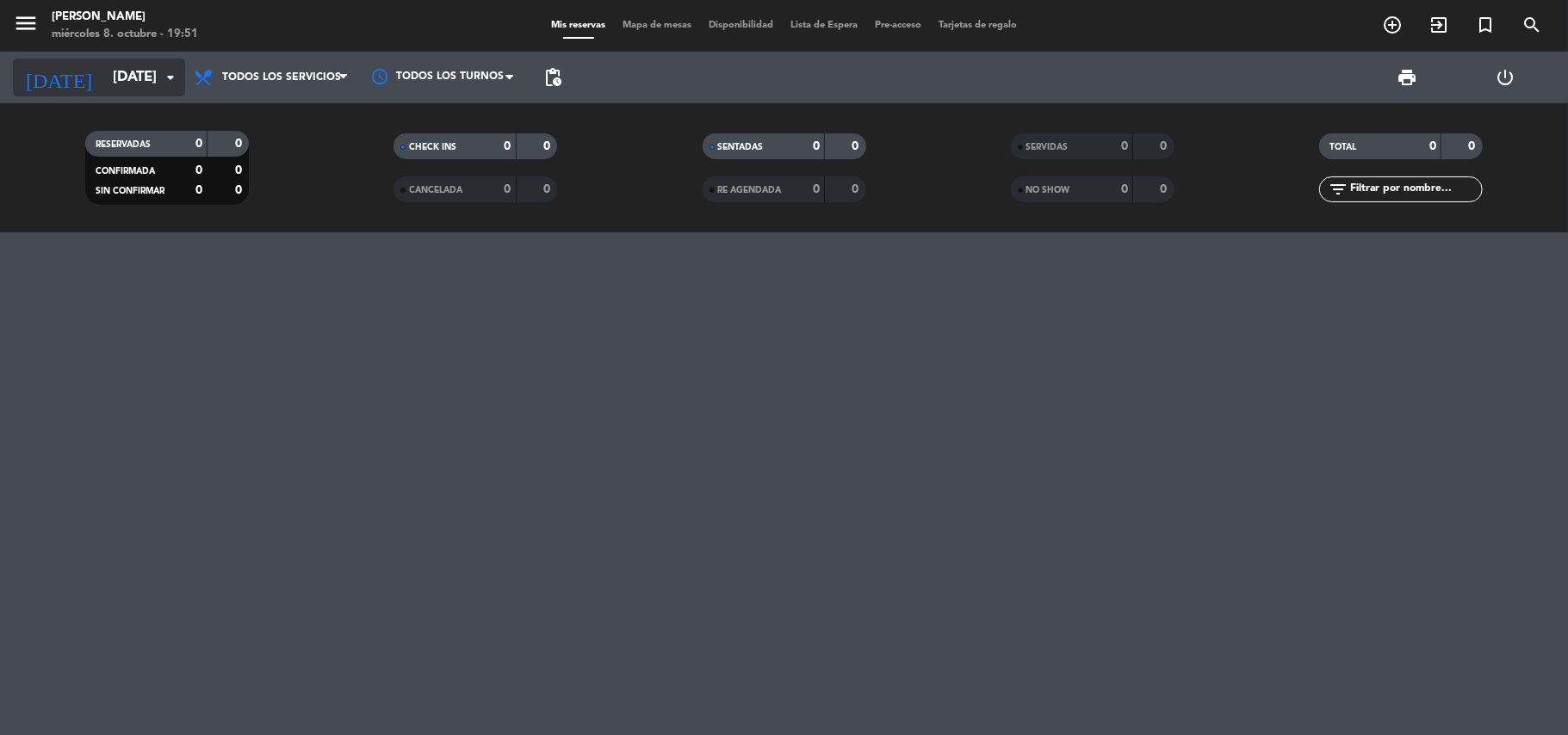
click at [153, 67] on input "[DATE]" at bounding box center [198, 77] width 186 height 33
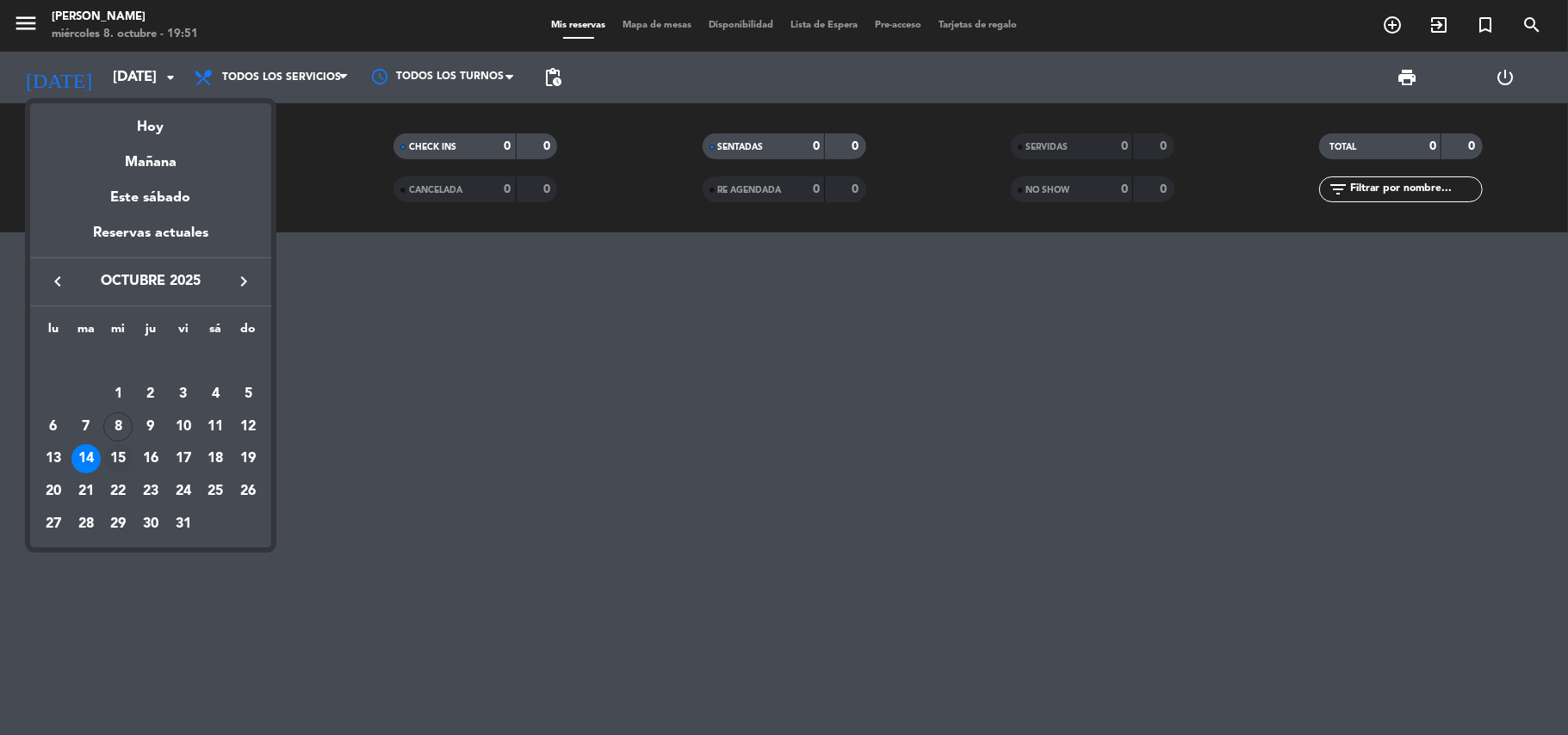
click at [117, 458] on div "15" at bounding box center [118, 458] width 29 height 29
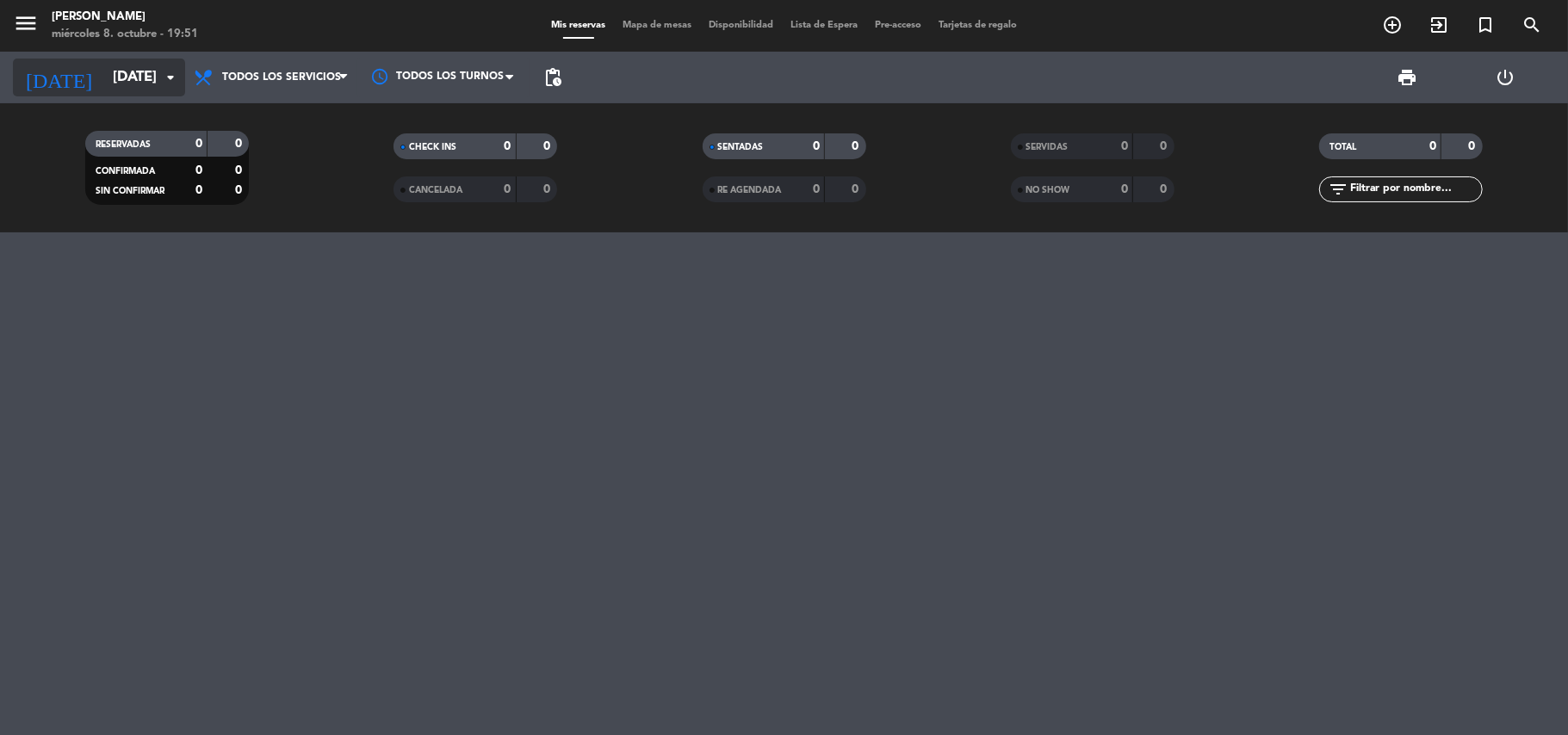
click at [117, 87] on input "[DATE]" at bounding box center [198, 77] width 186 height 33
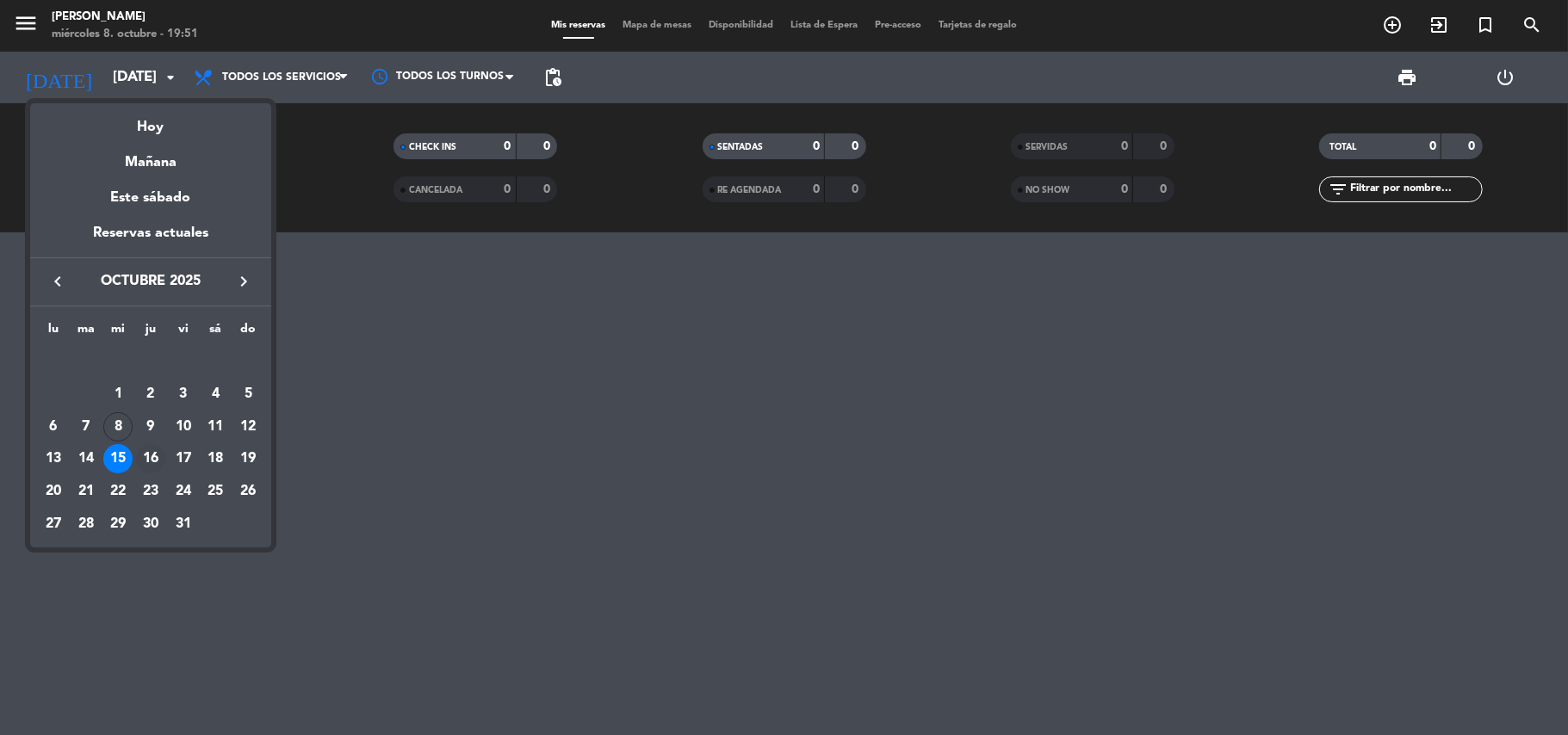
click at [146, 466] on div "16" at bounding box center [150, 458] width 29 height 29
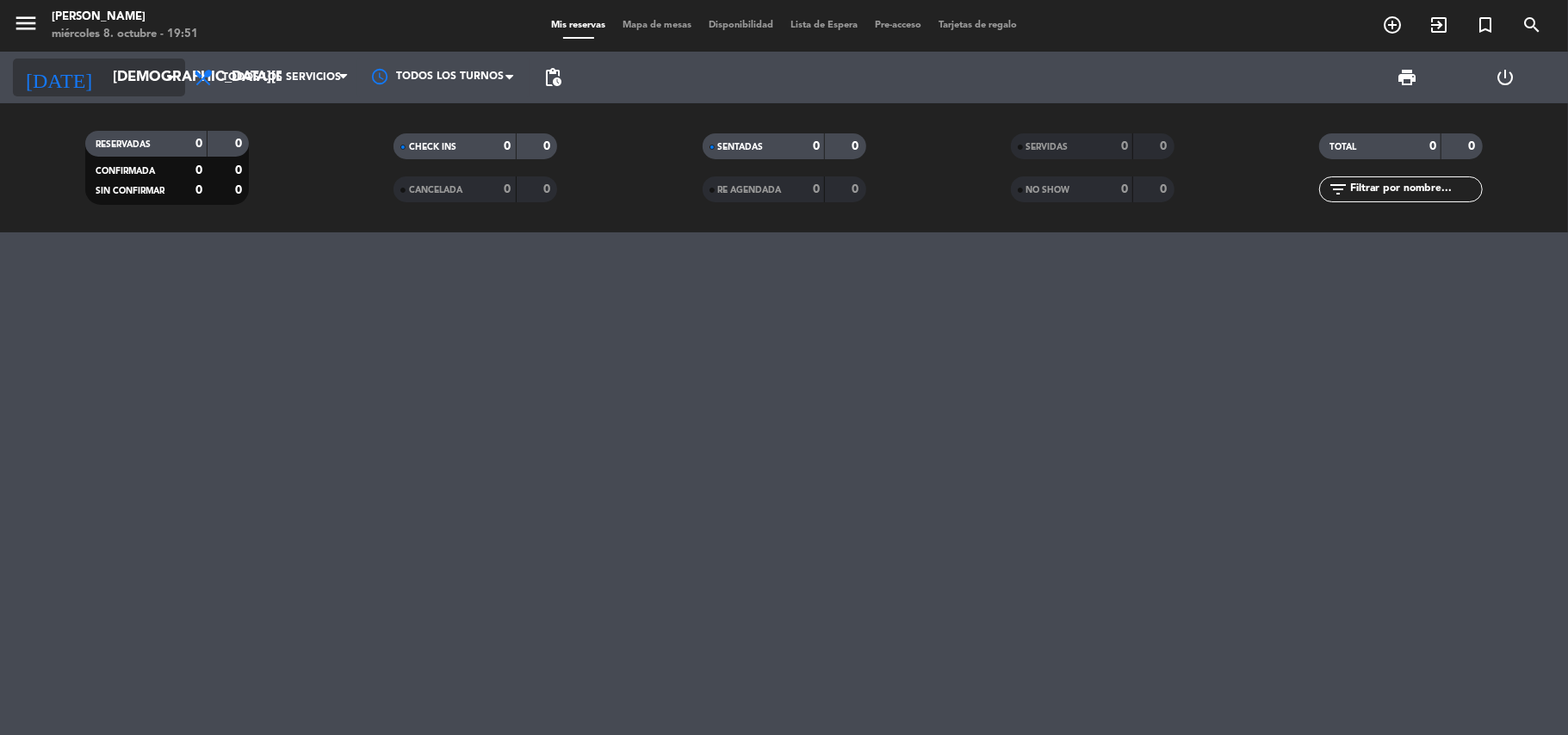
click at [129, 74] on input "[DEMOGRAPHIC_DATA][DATE]" at bounding box center [198, 77] width 186 height 33
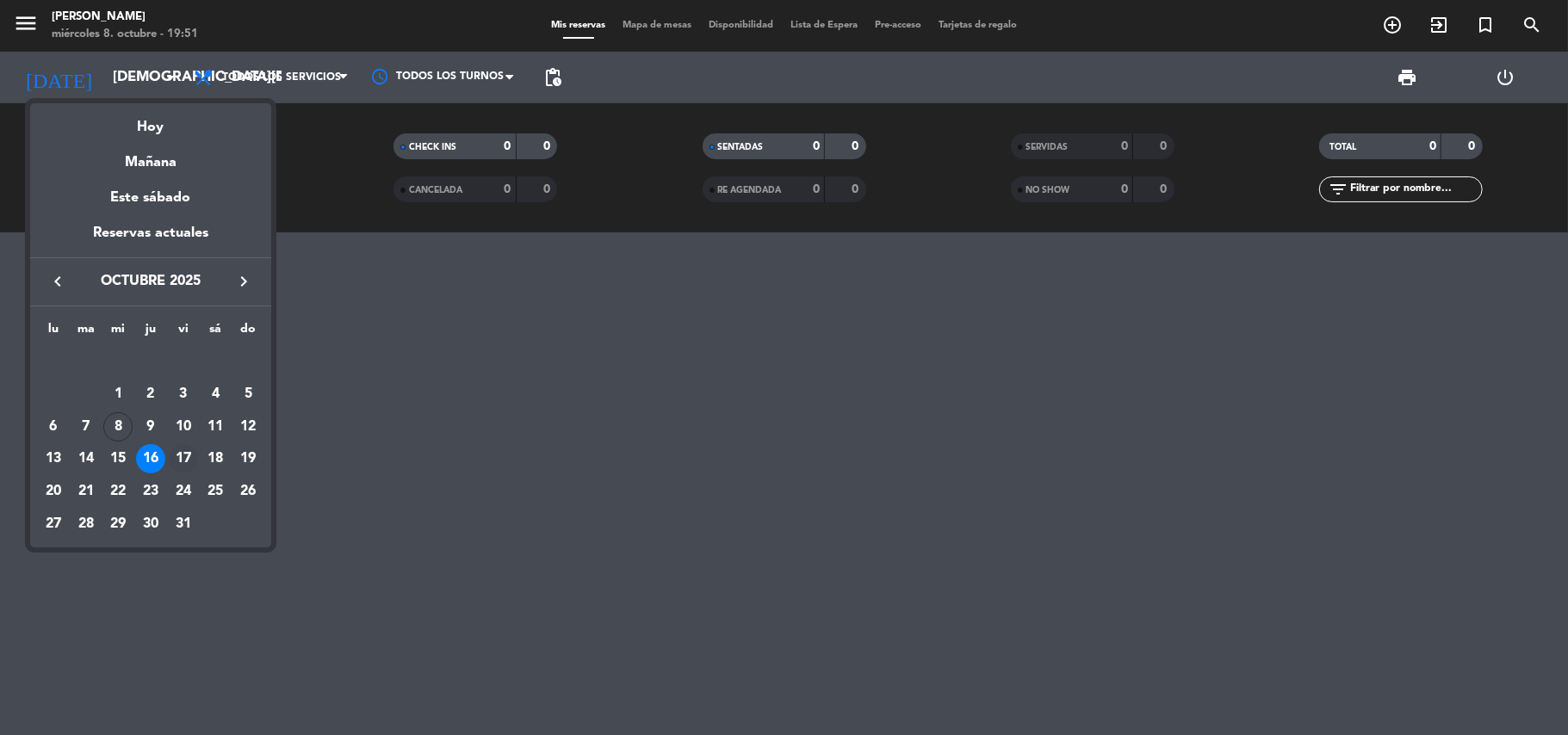
click at [177, 453] on div "17" at bounding box center [183, 458] width 29 height 29
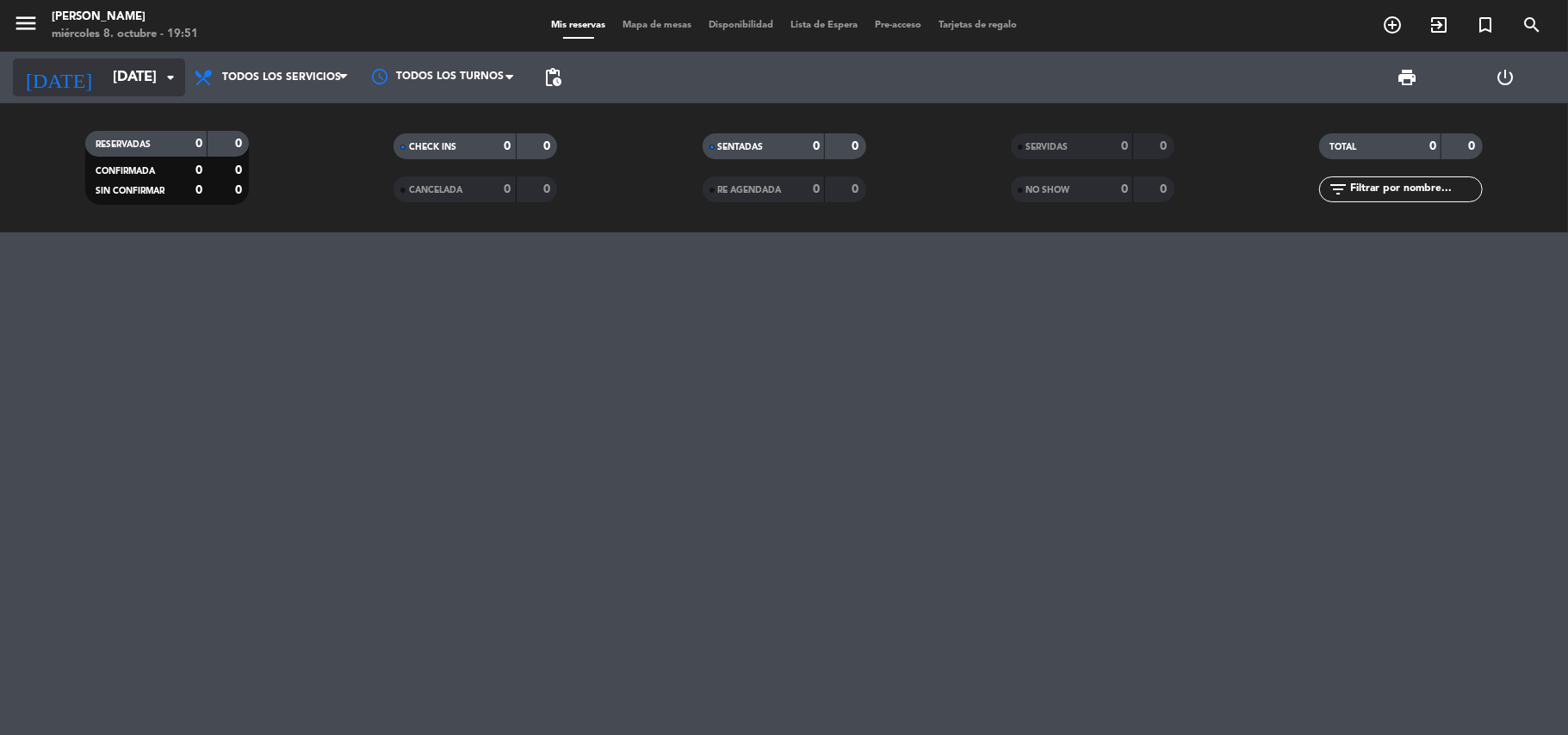
click at [148, 72] on input "[DATE]" at bounding box center [198, 77] width 186 height 33
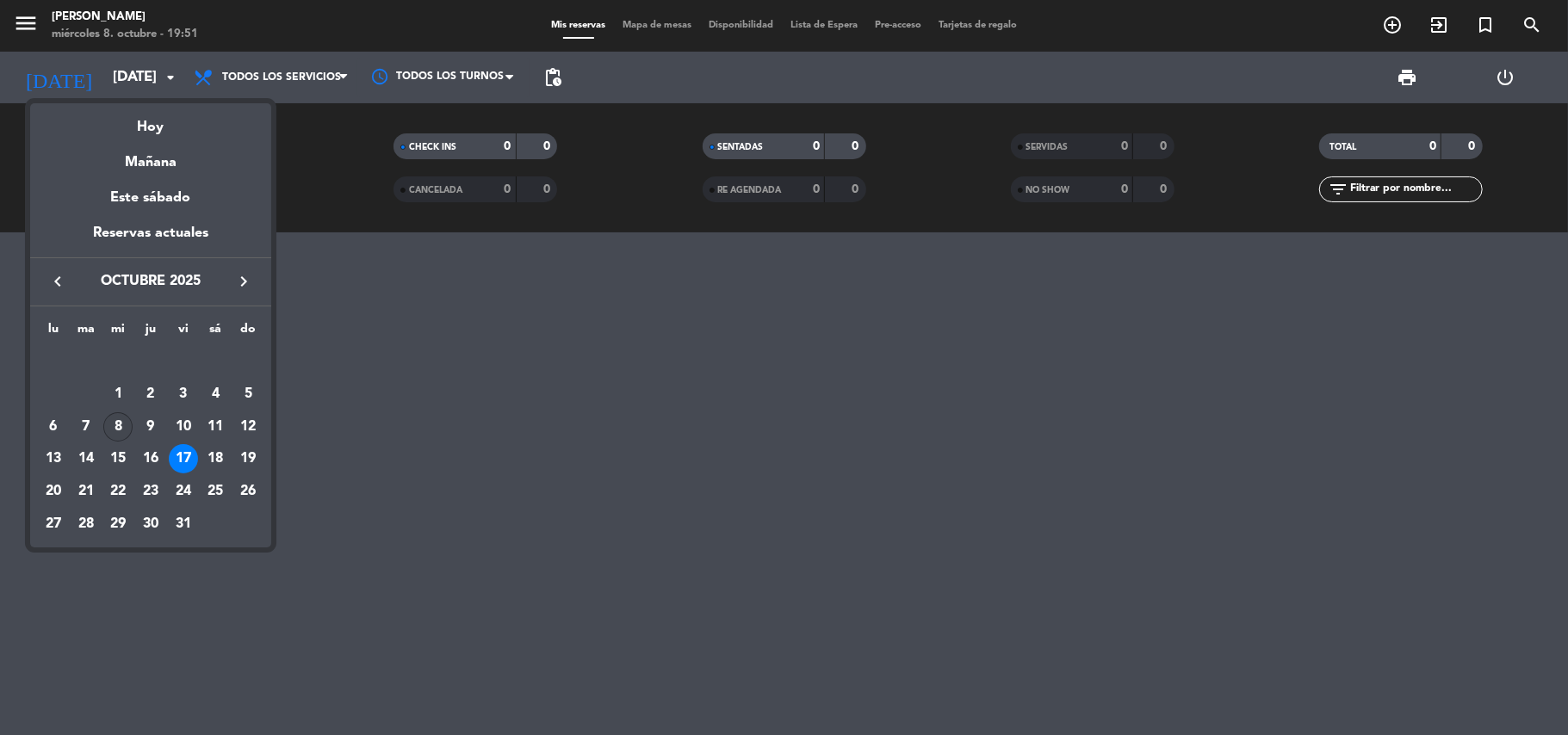
click at [122, 422] on div "8" at bounding box center [118, 427] width 29 height 29
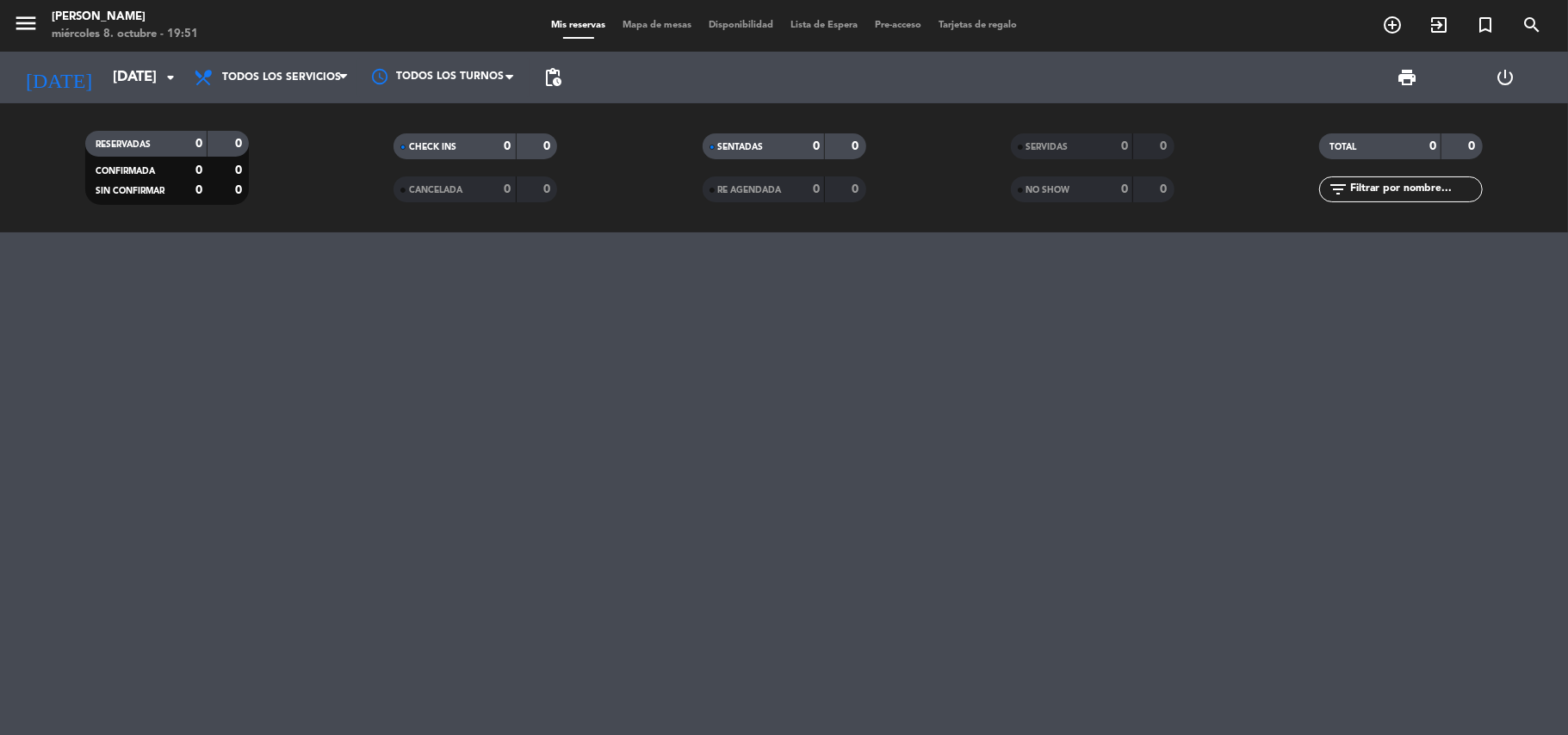
type input "[DATE]"
